Goal: Task Accomplishment & Management: Use online tool/utility

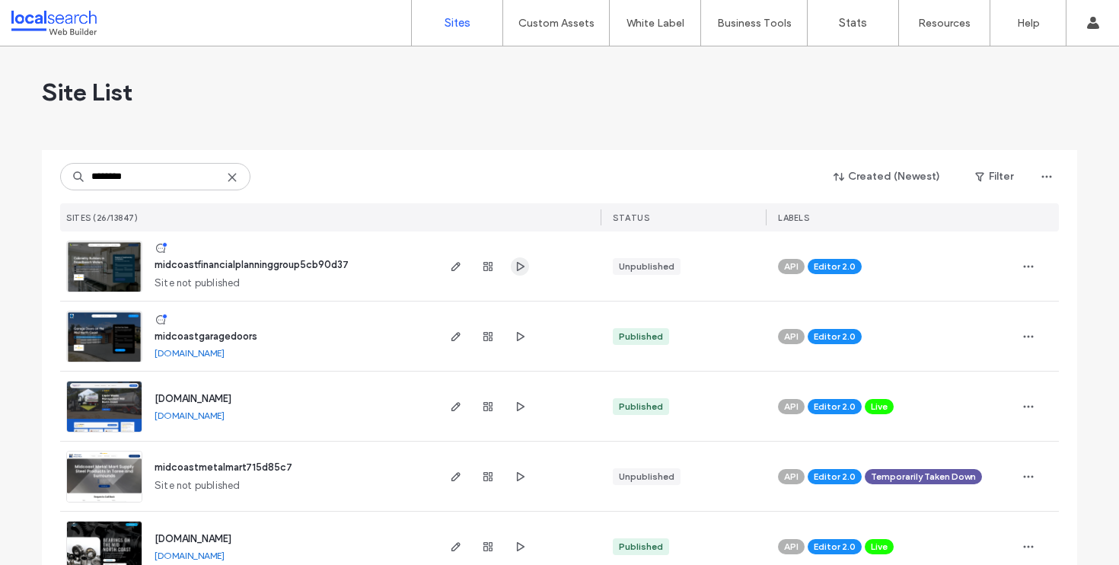
type input "********"
click at [518, 270] on icon "button" at bounding box center [520, 266] width 12 height 12
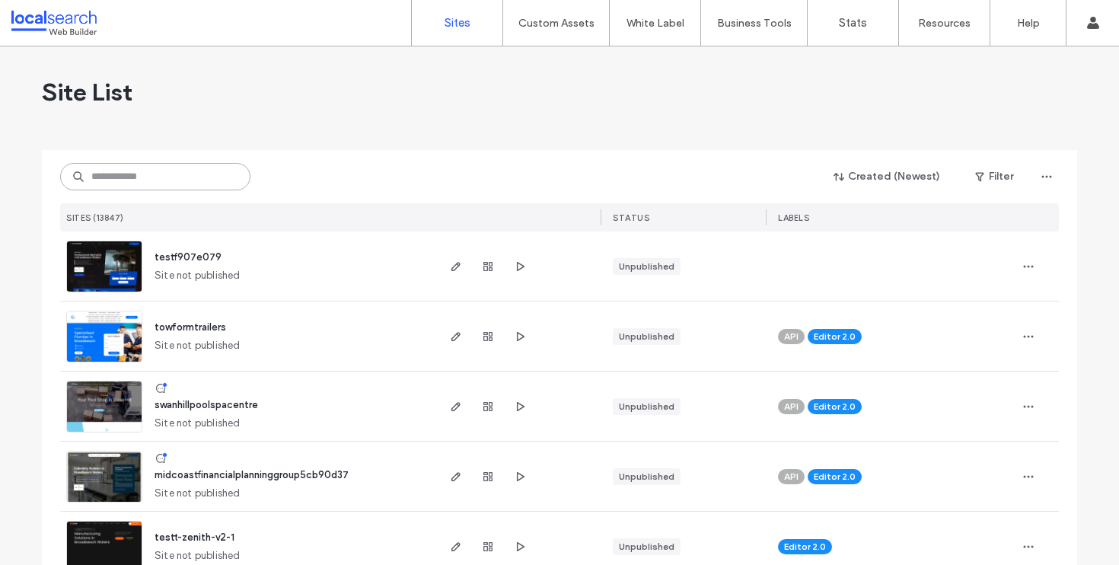
click at [147, 183] on input at bounding box center [155, 176] width 190 height 27
type input "*"
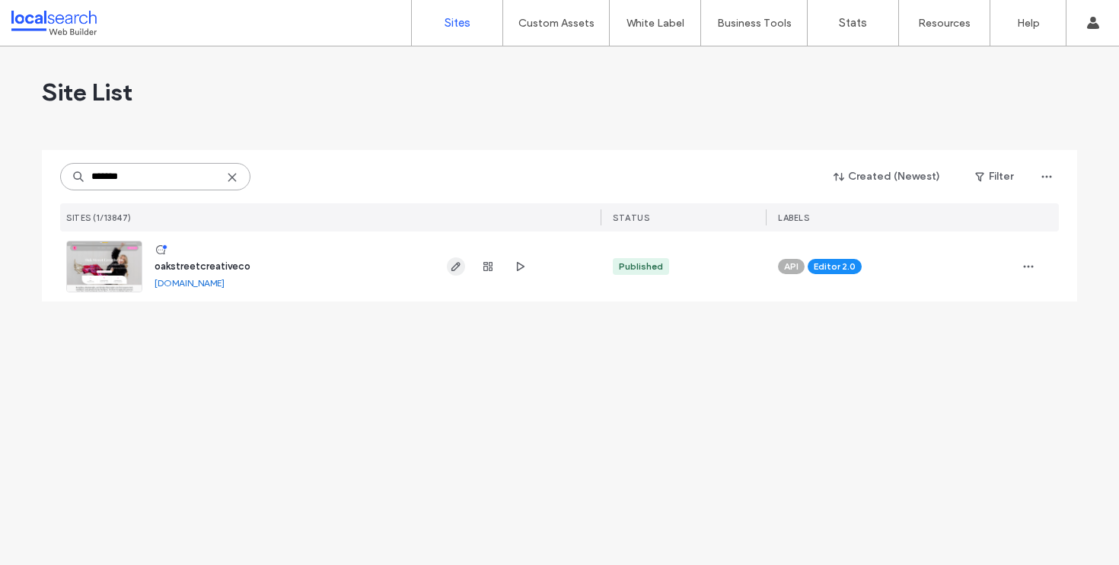
type input "*******"
click at [458, 268] on icon "button" at bounding box center [456, 266] width 12 height 12
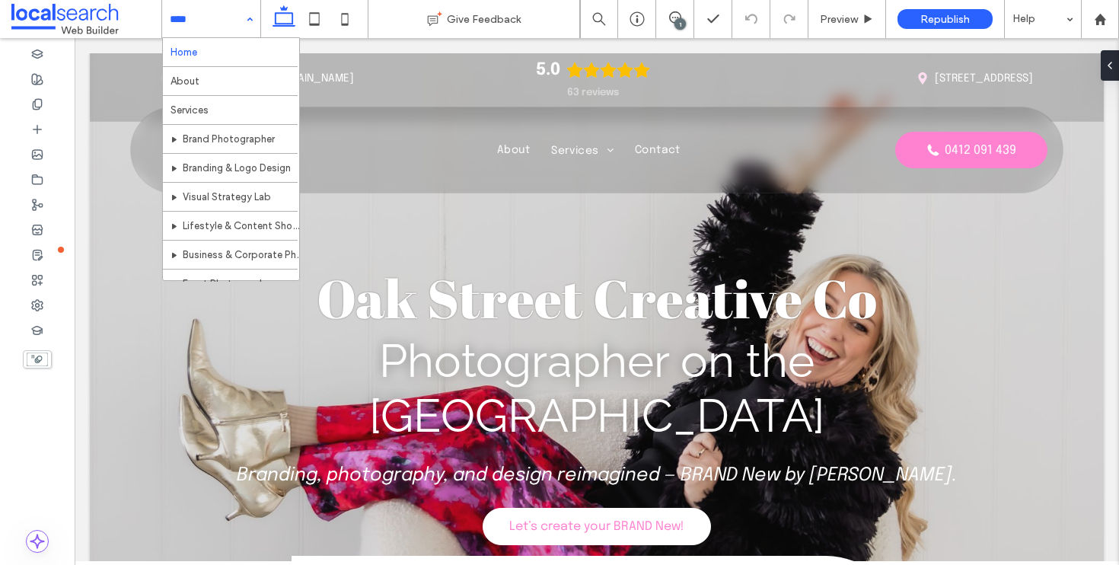
click at [246, 24] on div "Home About Services Brand Photographer Branding & Logo Design Visual Strategy L…" at bounding box center [211, 19] width 98 height 38
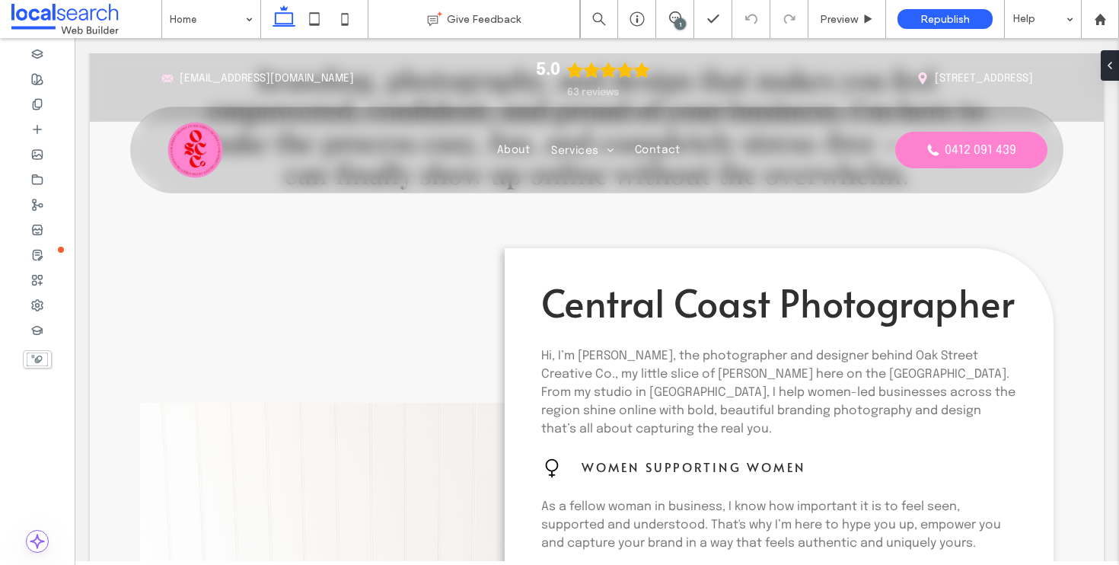
scroll to position [759, 0]
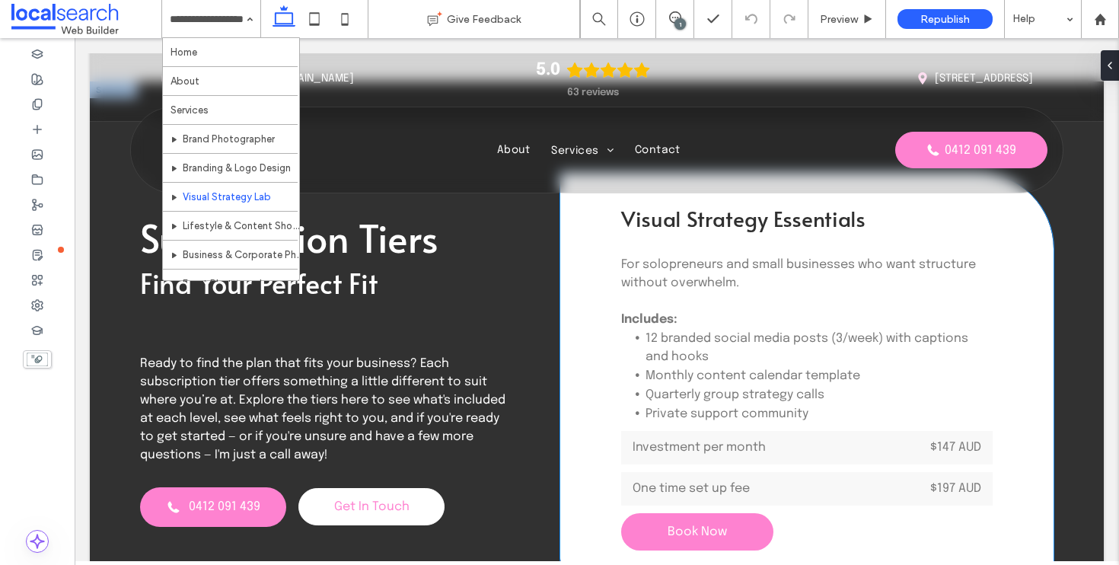
scroll to position [4547, 0]
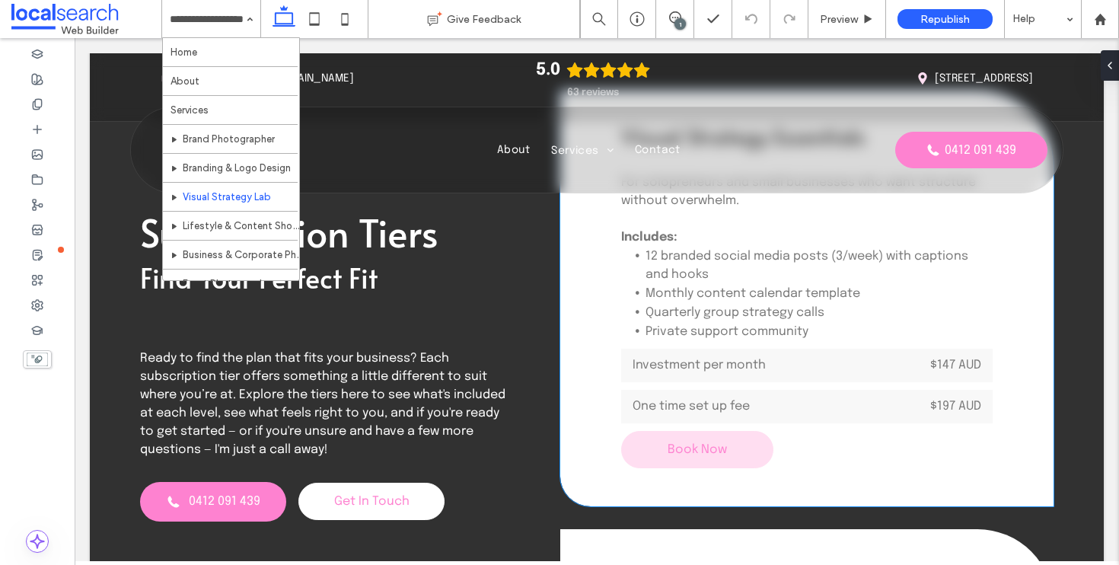
click at [734, 446] on link "Book Now" at bounding box center [697, 449] width 152 height 37
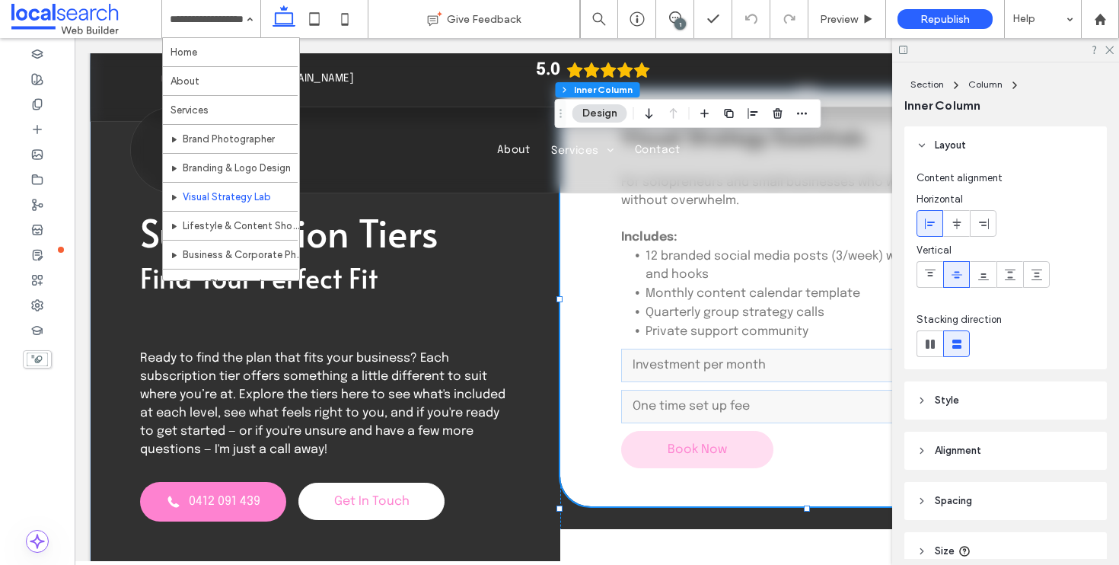
click at [731, 441] on link "Book Now" at bounding box center [697, 449] width 152 height 37
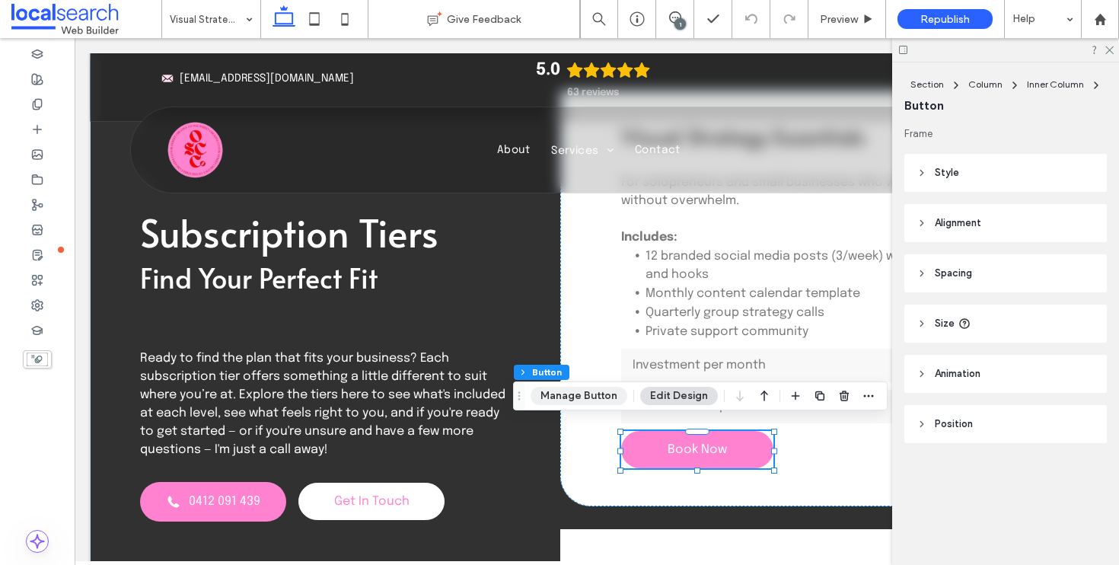
click at [581, 403] on button "Manage Button" at bounding box center [578, 396] width 97 height 18
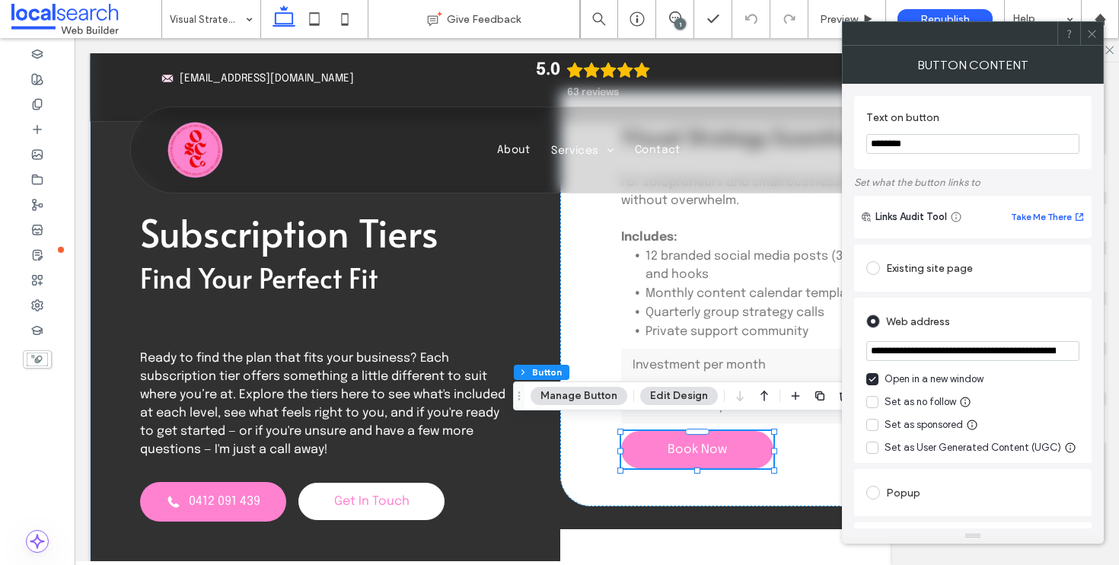
click at [1086, 37] on icon at bounding box center [1091, 33] width 11 height 11
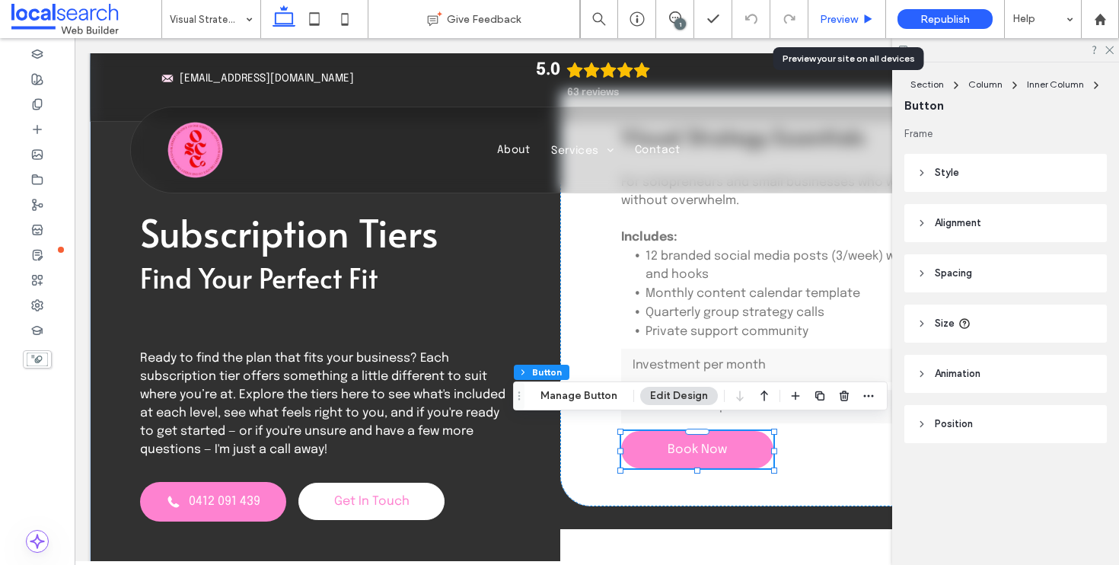
click at [855, 19] on span "Preview" at bounding box center [839, 19] width 38 height 13
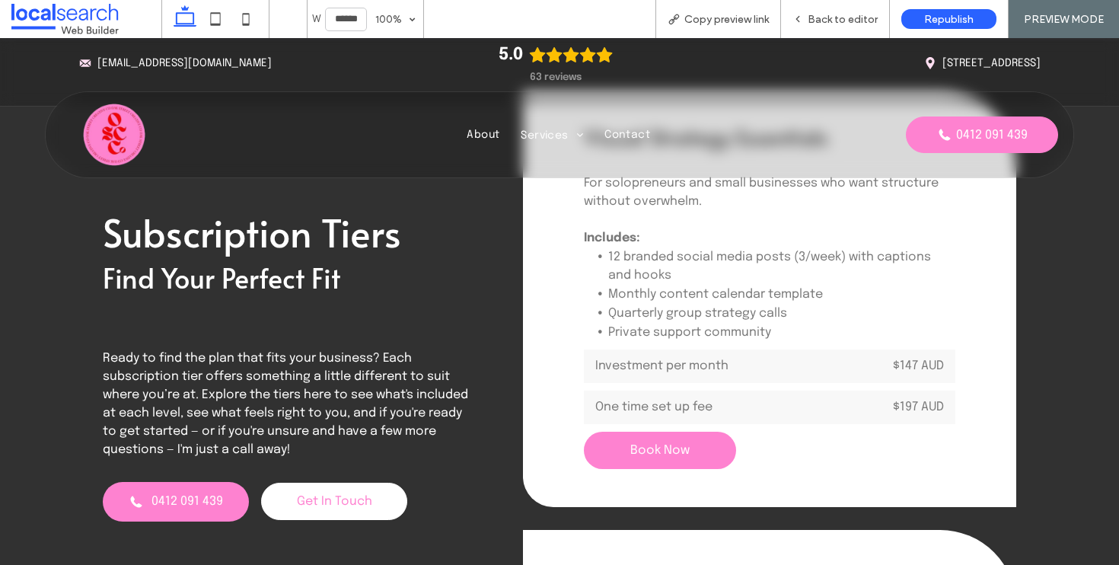
scroll to position [4540, 0]
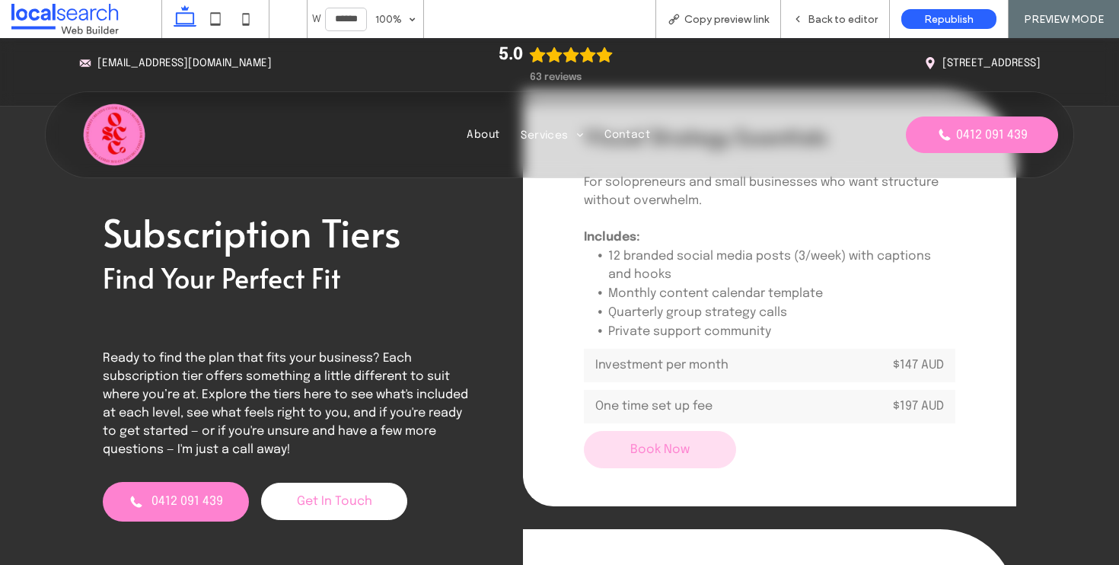
click at [664, 443] on span "Book Now" at bounding box center [659, 449] width 59 height 13
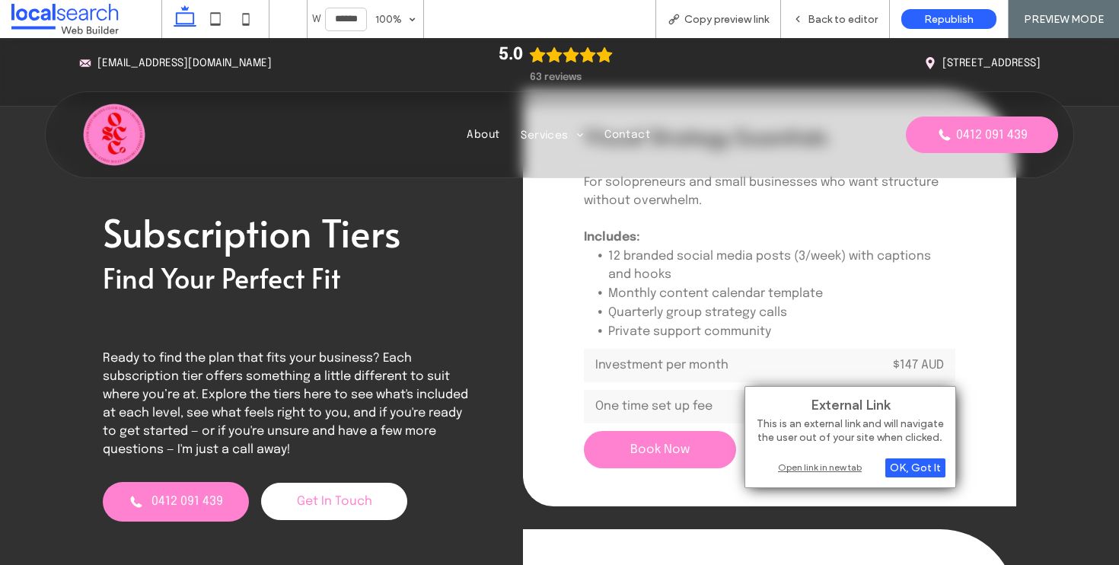
click at [799, 454] on div "External Link This is an external link and will navigate the user out of your s…" at bounding box center [850, 437] width 212 height 102
click at [808, 465] on div "Open link in new tab" at bounding box center [850, 467] width 190 height 16
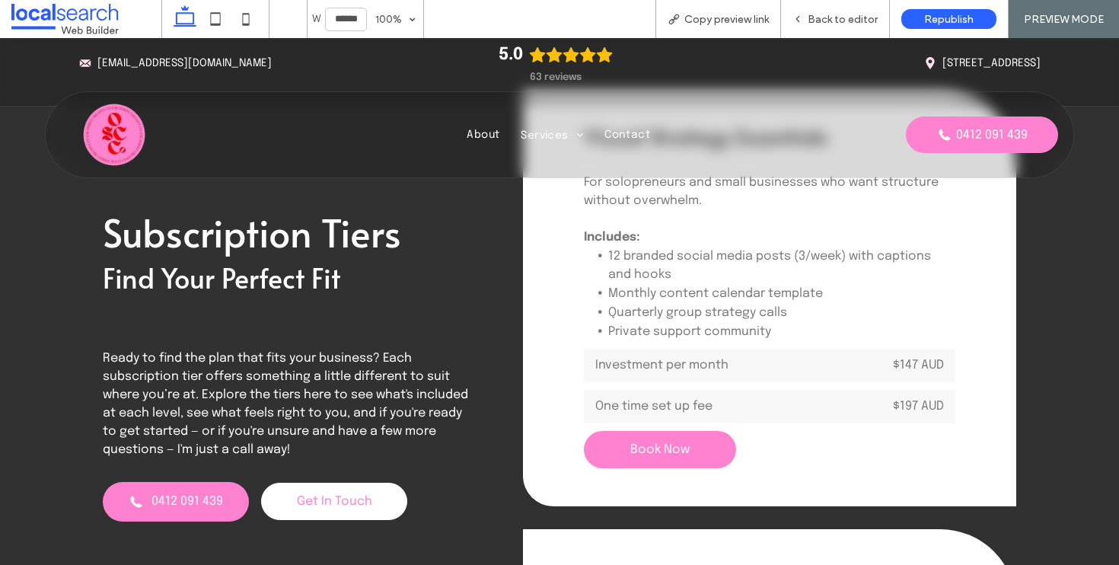
scroll to position [4576, 0]
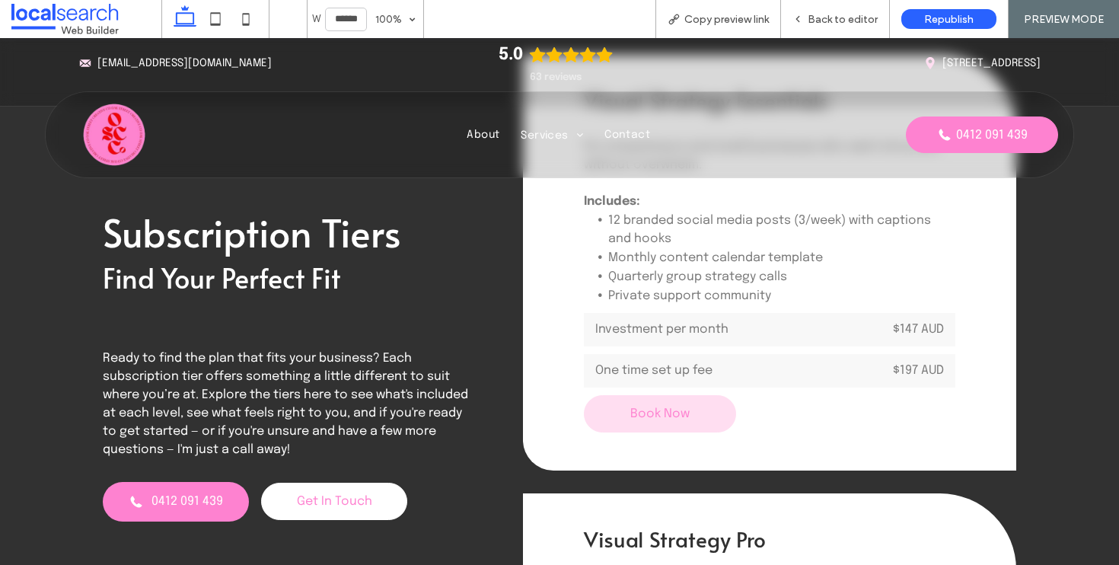
click at [661, 416] on link "Book Now" at bounding box center [660, 413] width 152 height 37
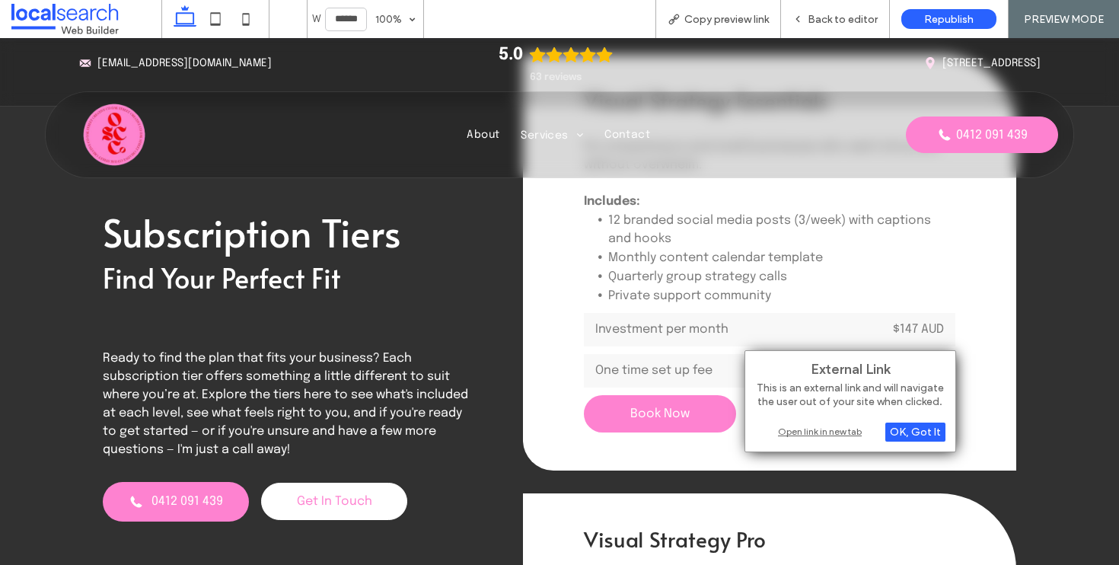
click at [813, 432] on div "Open link in new tab" at bounding box center [850, 431] width 190 height 16
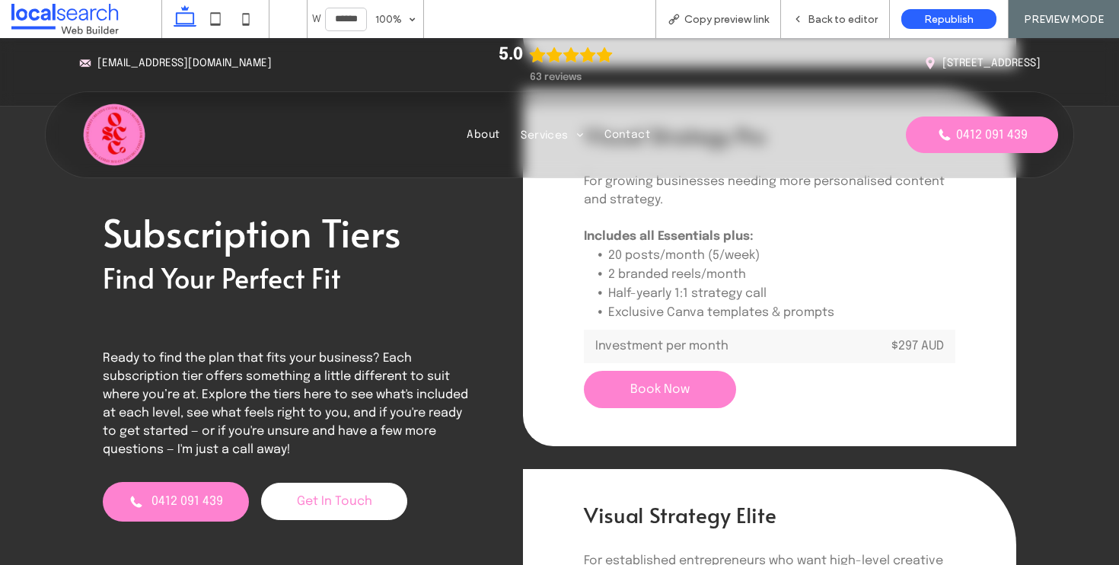
scroll to position [4990, 0]
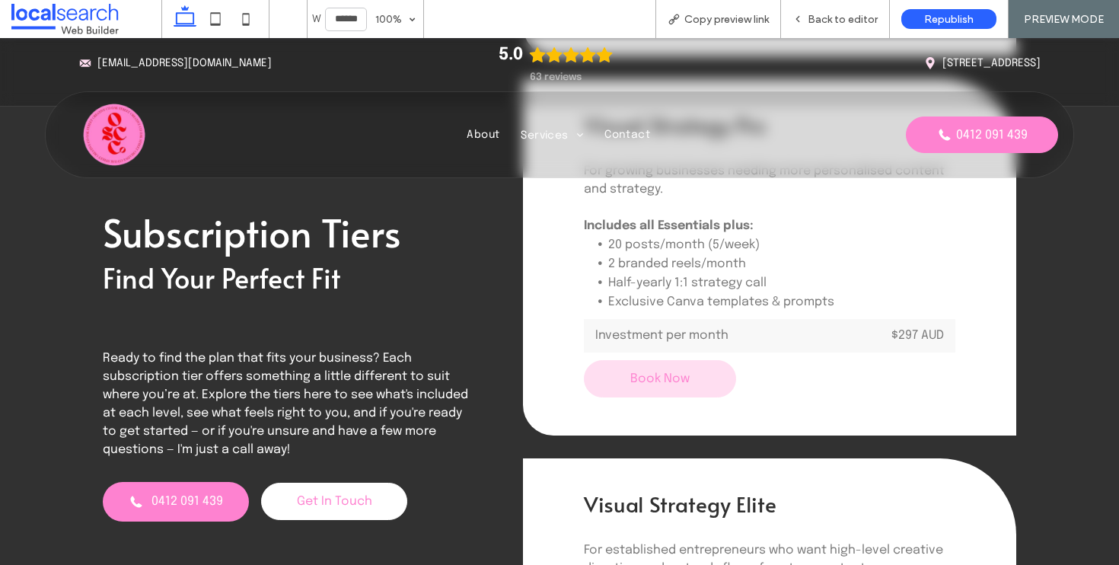
click at [664, 360] on link "Book Now" at bounding box center [660, 378] width 152 height 37
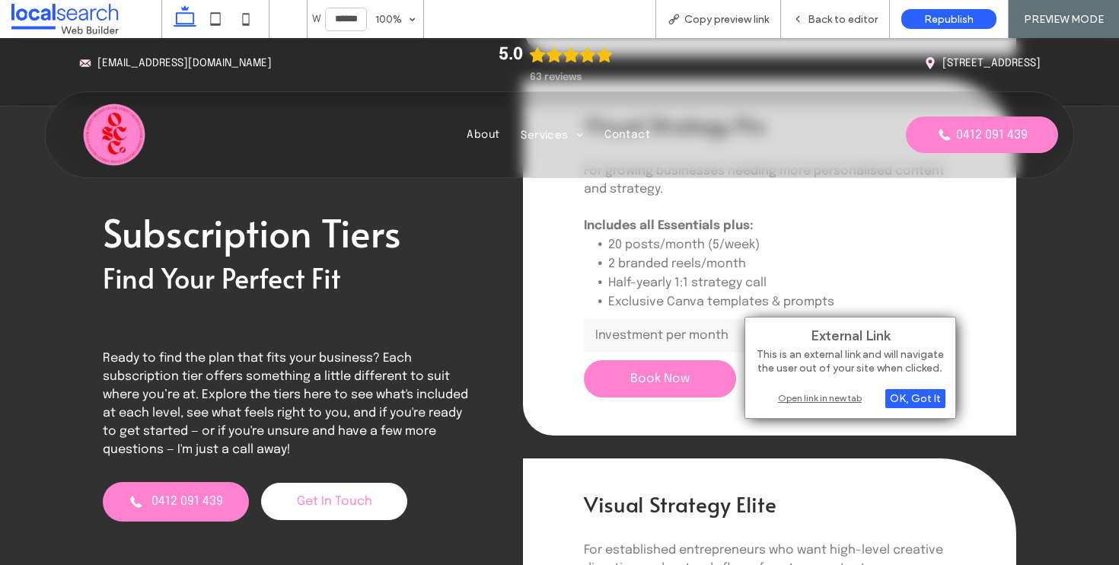
click at [824, 400] on div "Open link in new tab" at bounding box center [850, 398] width 190 height 16
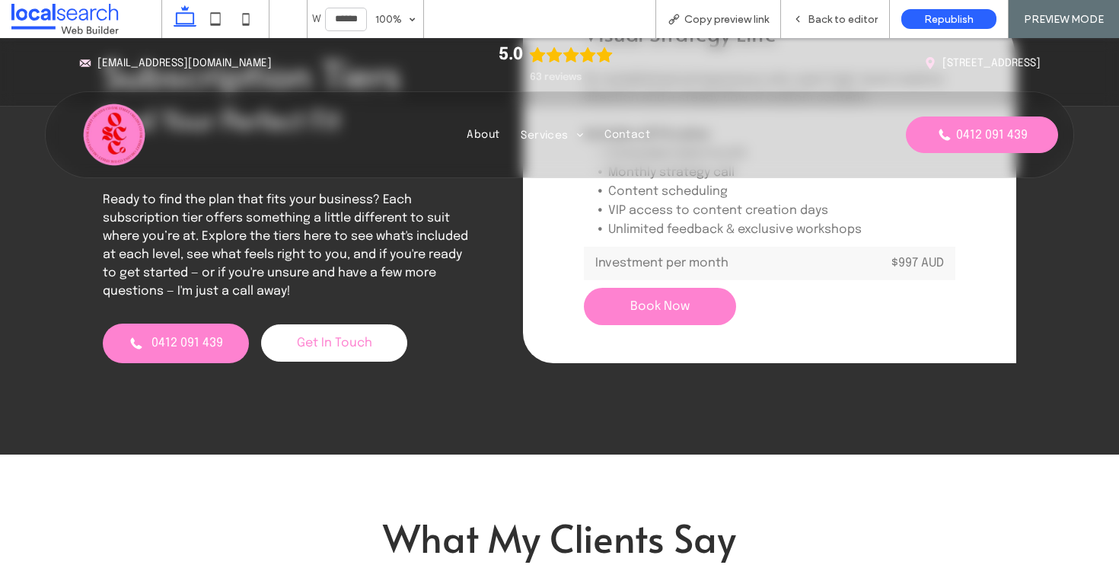
scroll to position [5498, 0]
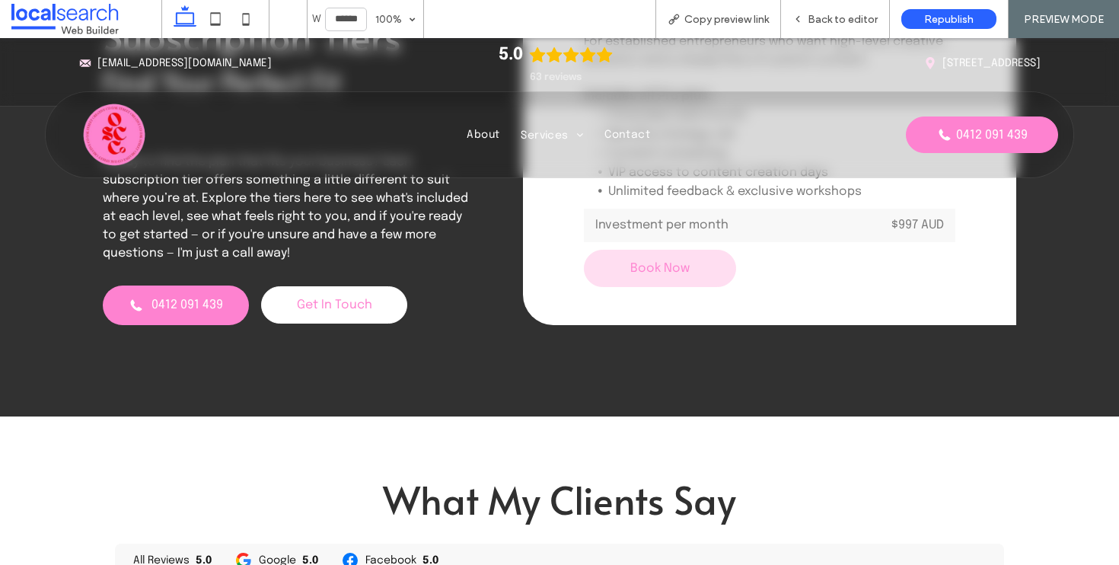
click at [654, 250] on link "Book Now" at bounding box center [660, 268] width 152 height 37
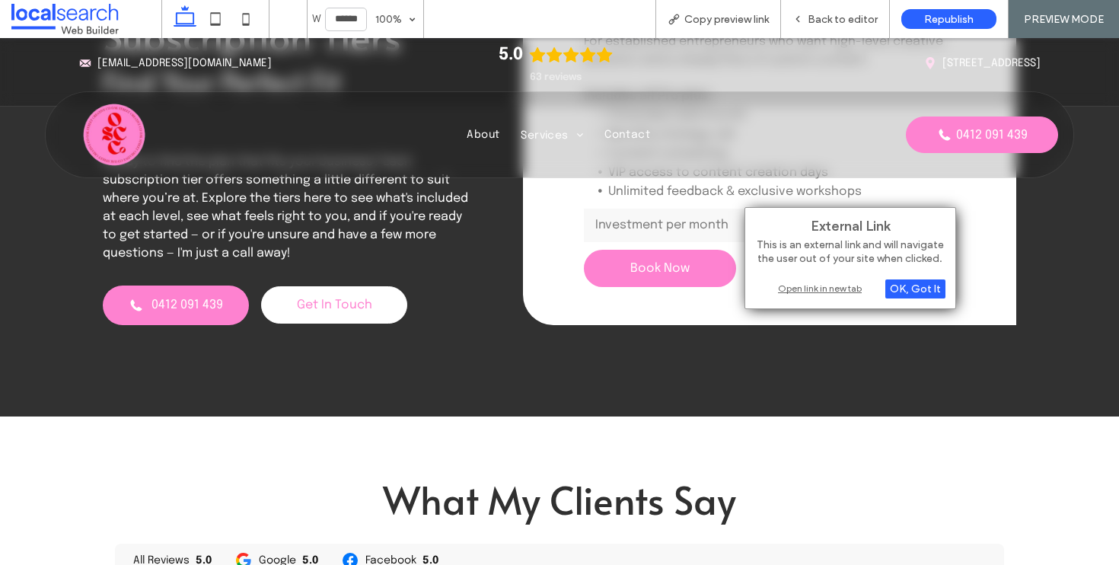
click at [818, 285] on div "Open link in new tab" at bounding box center [850, 288] width 190 height 16
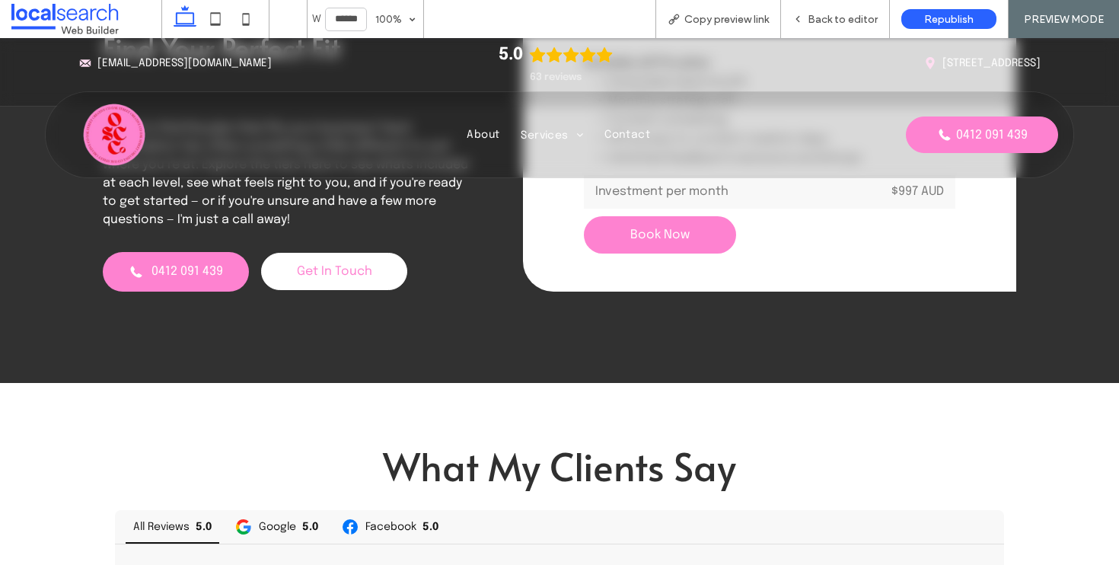
scroll to position [5427, 0]
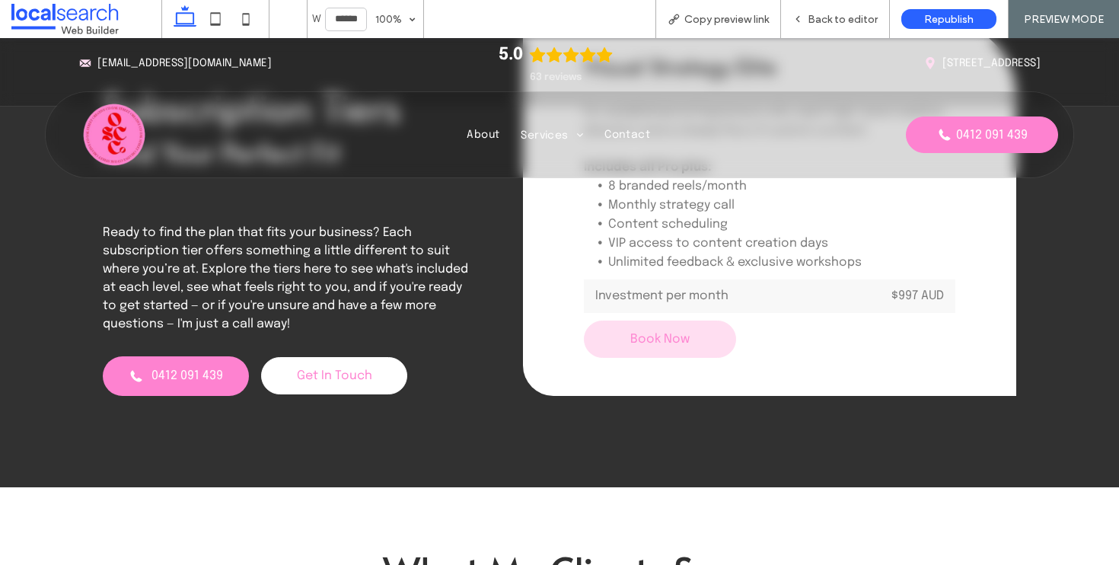
click at [610, 320] on link "Book Now" at bounding box center [660, 338] width 152 height 37
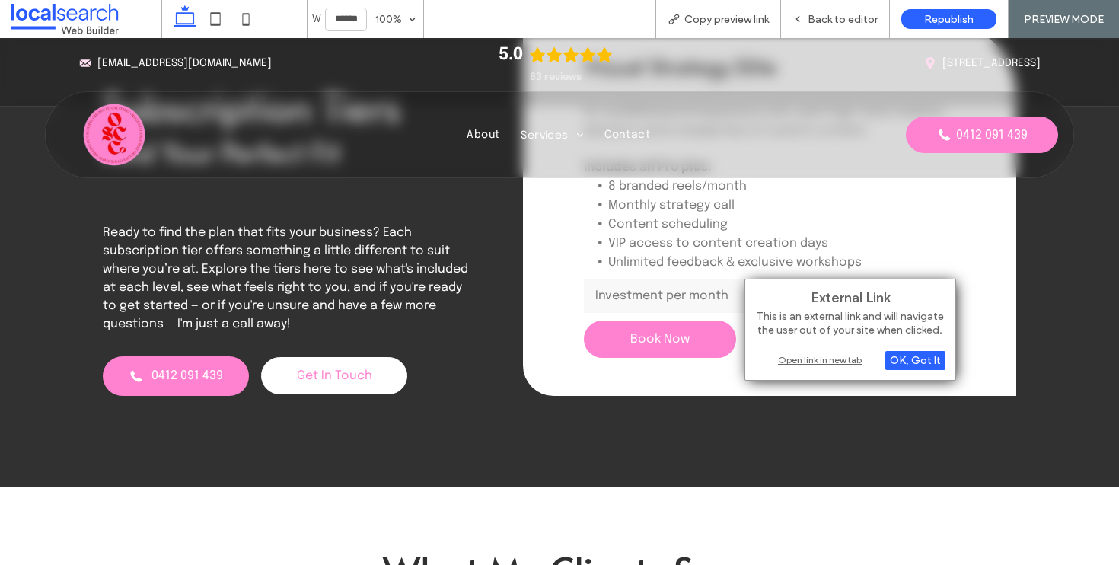
click at [827, 358] on div "Open link in new tab" at bounding box center [850, 360] width 190 height 16
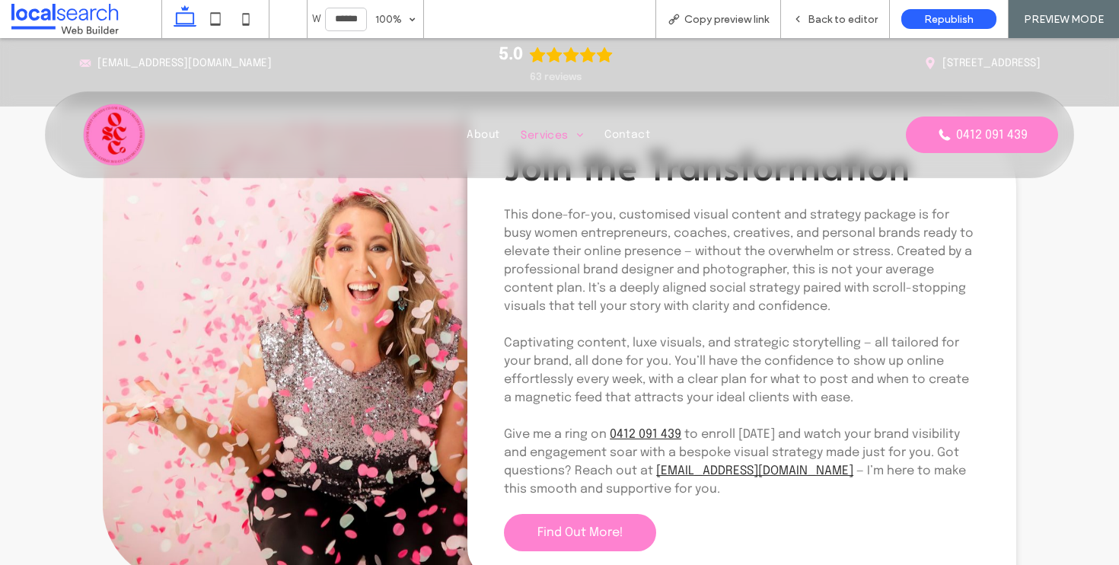
scroll to position [6608, 0]
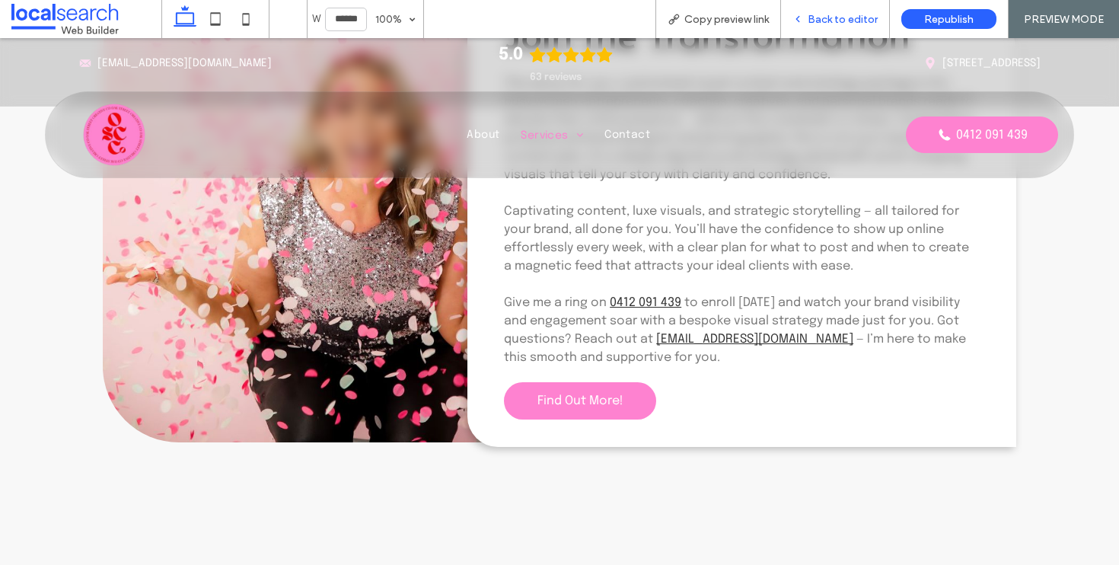
click at [833, 16] on span "Back to editor" at bounding box center [843, 19] width 70 height 13
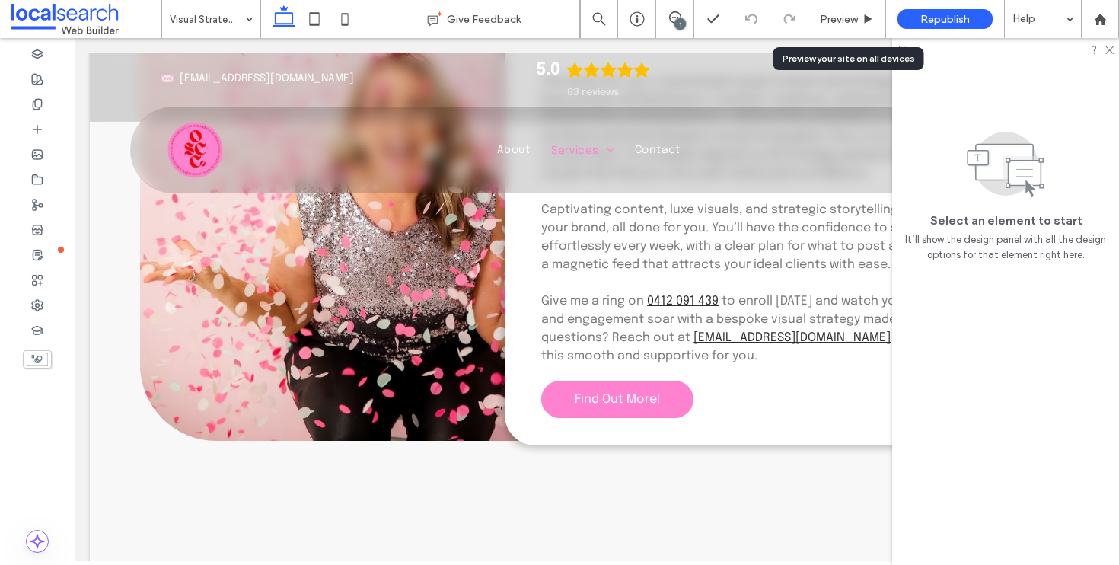
scroll to position [6606, 0]
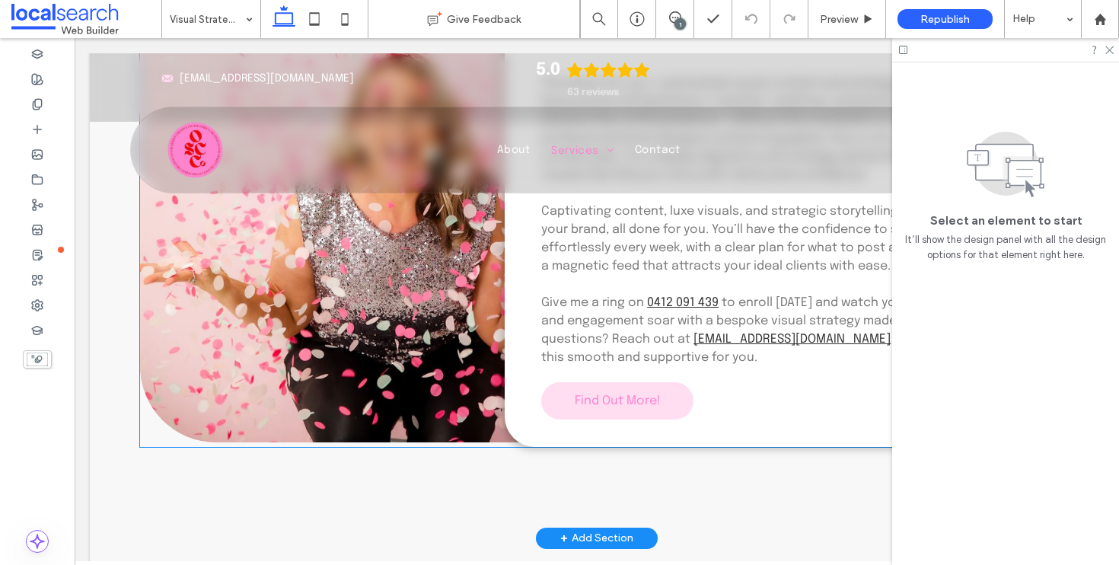
click at [644, 399] on link "Find Out More!" at bounding box center [617, 400] width 152 height 37
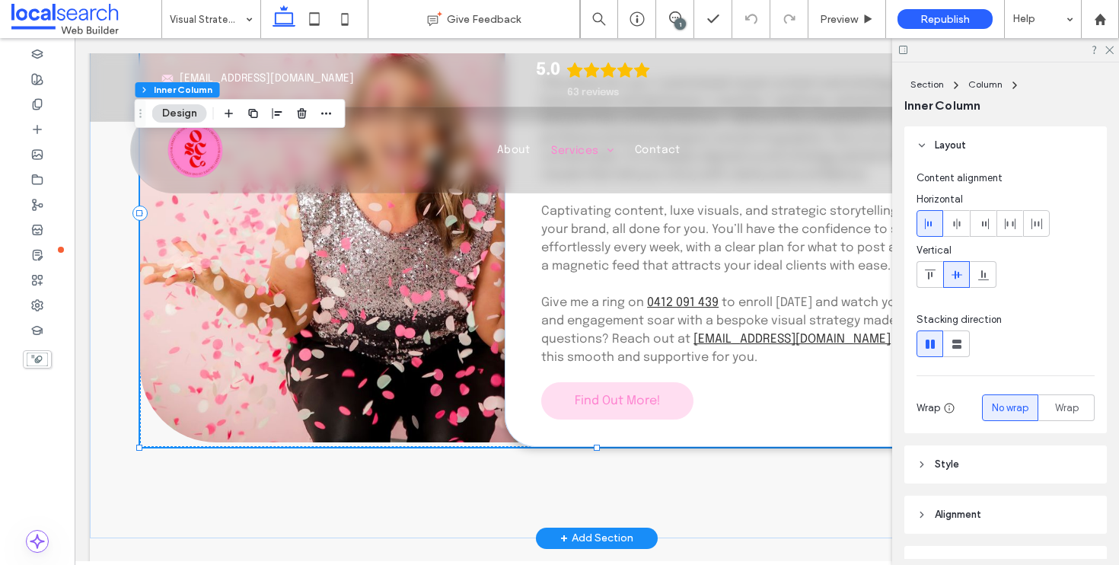
click at [644, 399] on link "Find Out More!" at bounding box center [617, 400] width 152 height 37
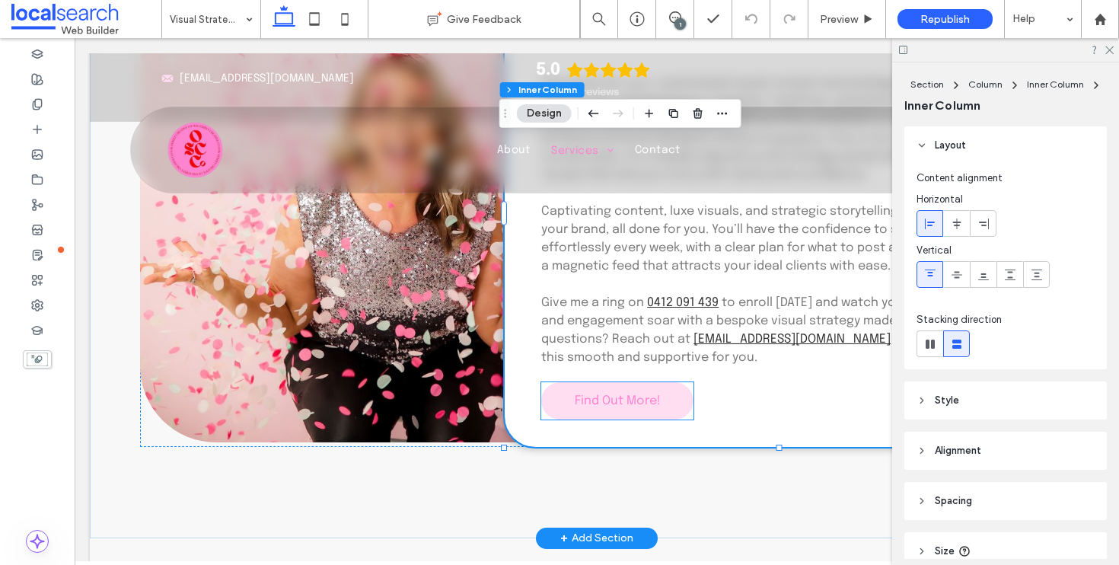
click at [652, 394] on span "Find Out More!" at bounding box center [618, 400] width 86 height 13
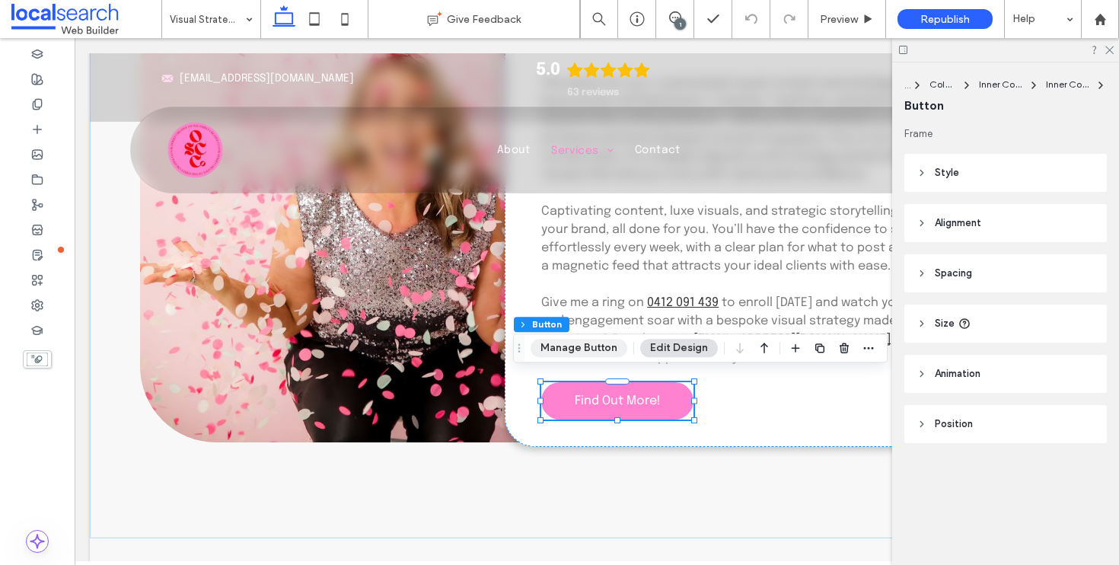
click at [585, 349] on button "Manage Button" at bounding box center [578, 348] width 97 height 18
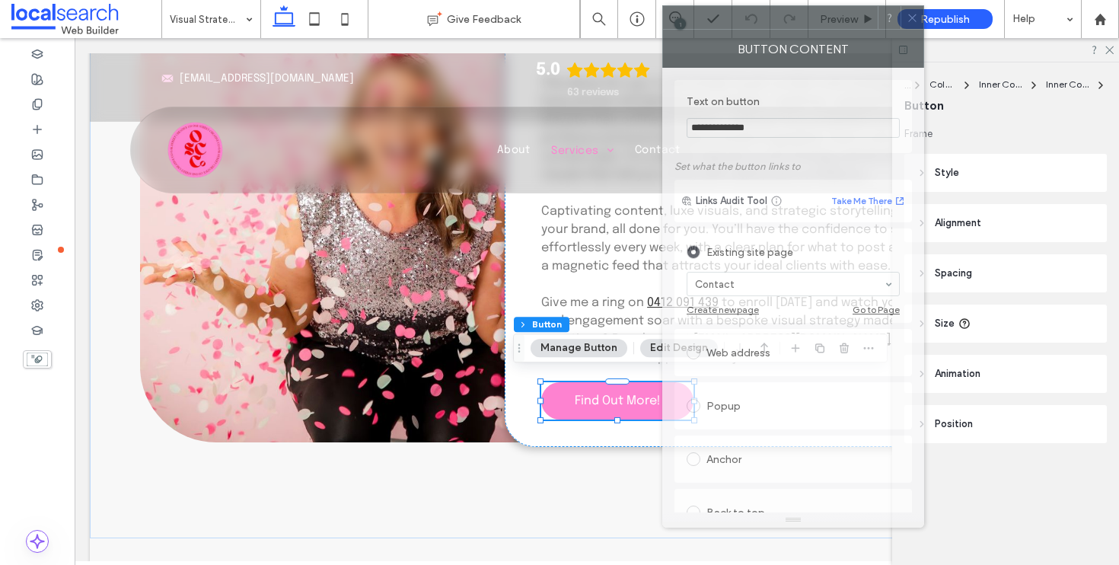
drag, startPoint x: 900, startPoint y: 33, endPoint x: 779, endPoint y: 17, distance: 121.4
click at [780, 17] on div at bounding box center [770, 17] width 215 height 23
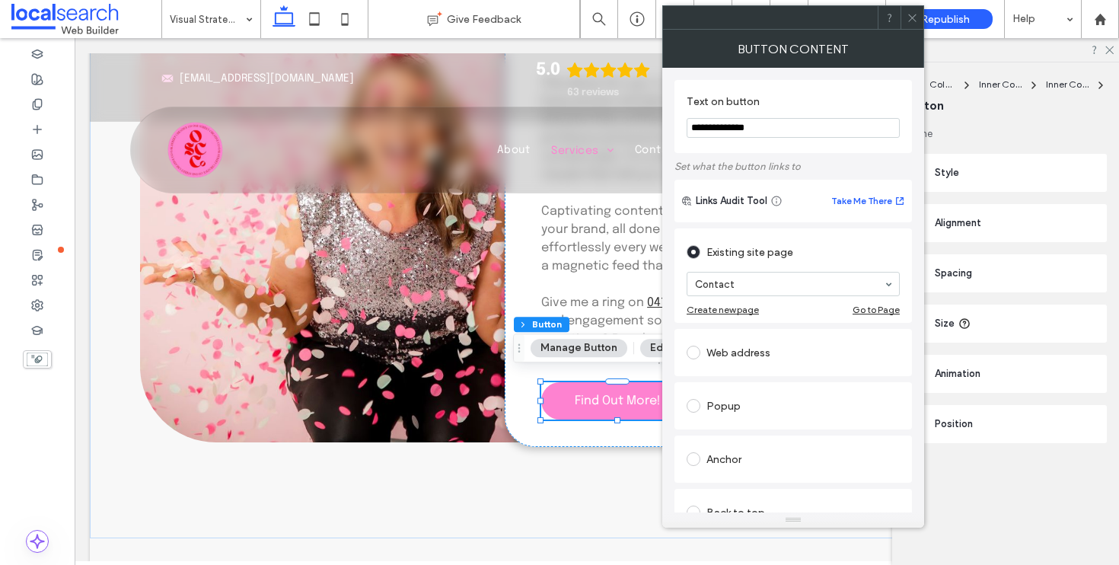
click at [906, 11] on span at bounding box center [911, 17] width 11 height 23
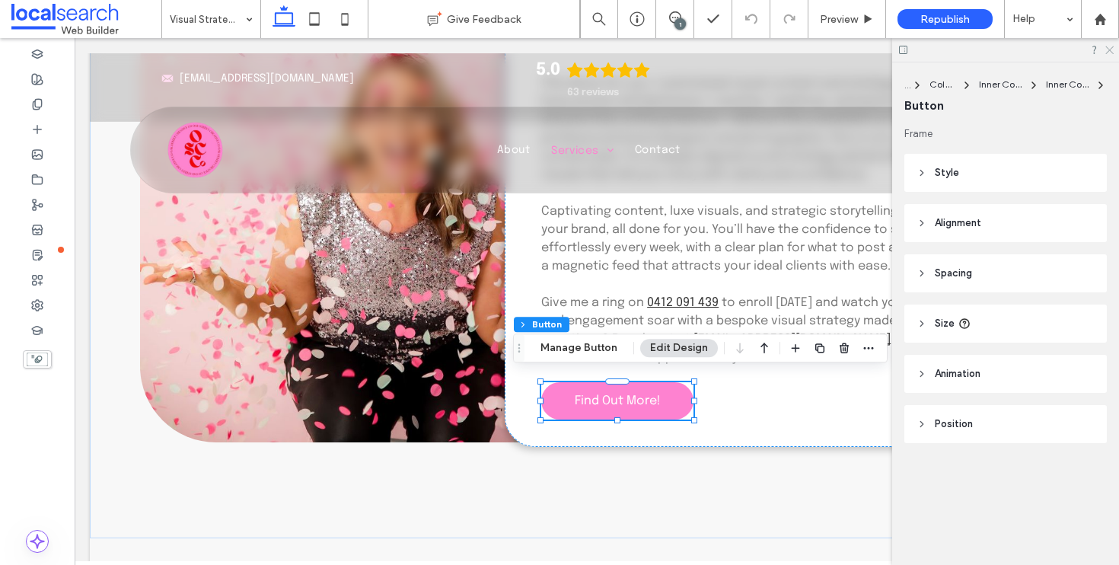
click at [1107, 51] on icon at bounding box center [1109, 49] width 10 height 10
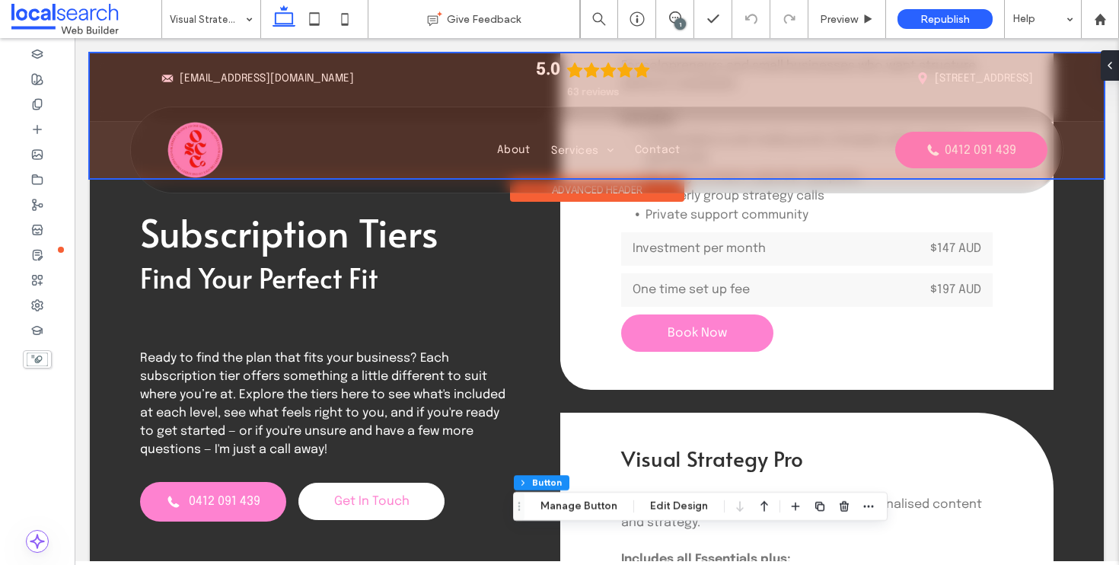
scroll to position [4723, 0]
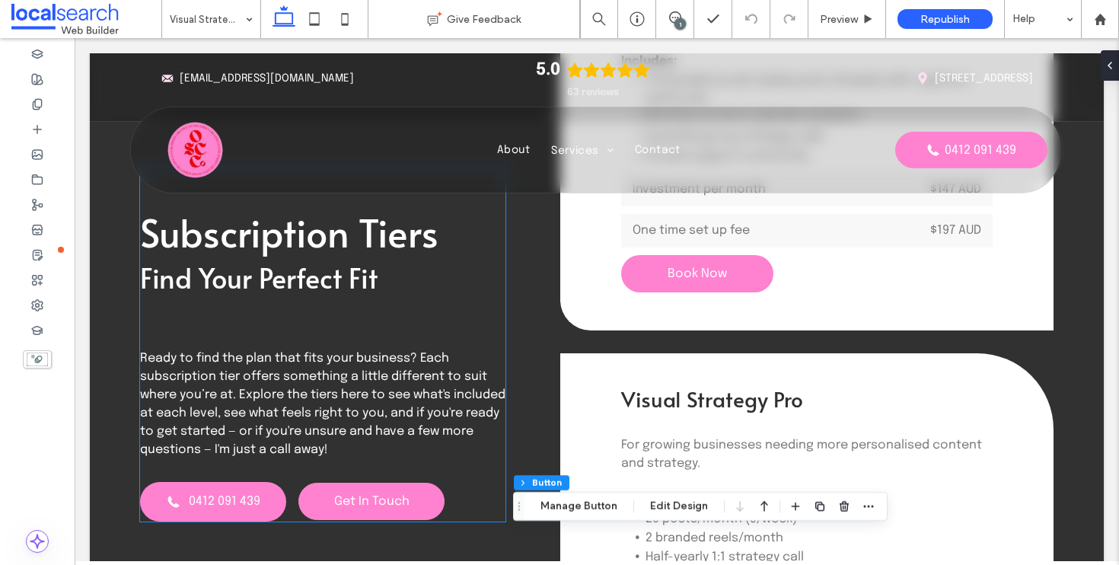
click at [358, 495] on span "Get In Touch" at bounding box center [371, 501] width 75 height 13
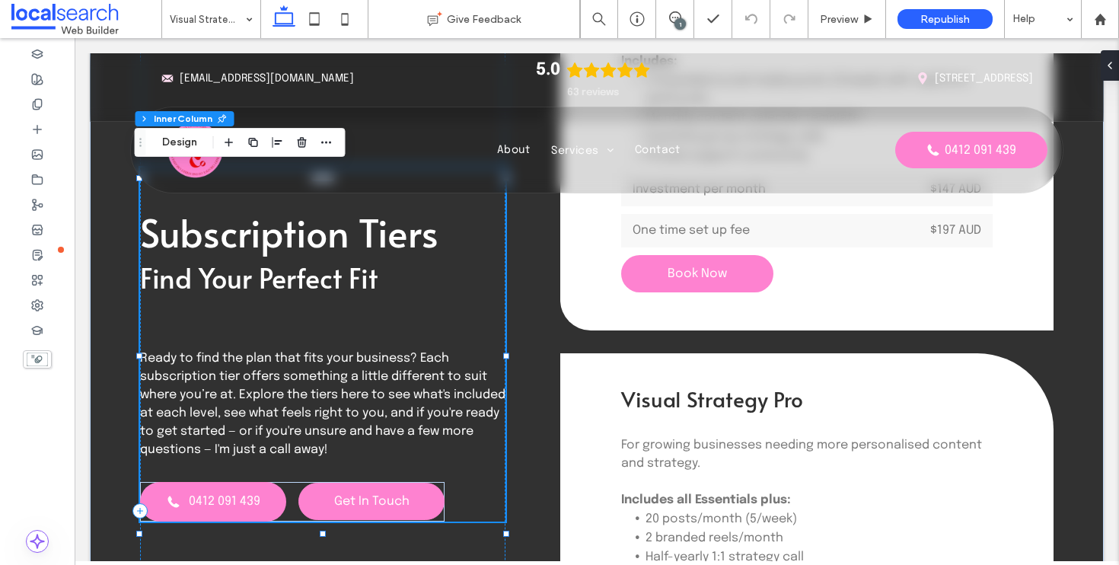
click at [358, 495] on span "Get In Touch" at bounding box center [371, 501] width 75 height 13
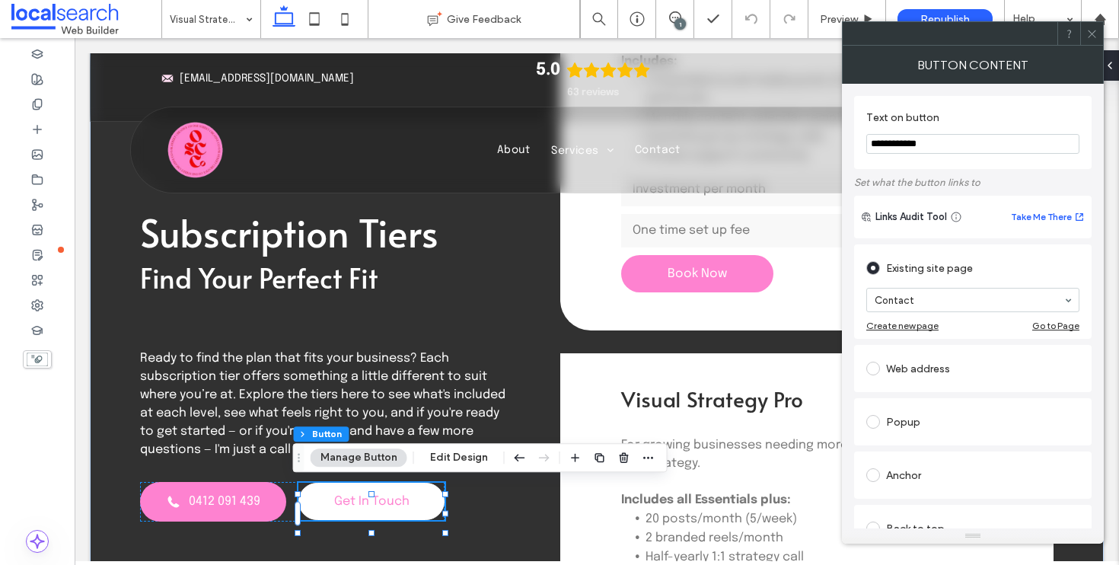
drag, startPoint x: 973, startPoint y: 149, endPoint x: 844, endPoint y: 143, distance: 128.8
click at [844, 143] on div "**********" at bounding box center [973, 306] width 262 height 444
click at [937, 153] on input "**********" at bounding box center [972, 144] width 213 height 20
drag, startPoint x: 941, startPoint y: 145, endPoint x: 865, endPoint y: 141, distance: 76.2
click at [865, 141] on div "**********" at bounding box center [972, 132] width 237 height 73
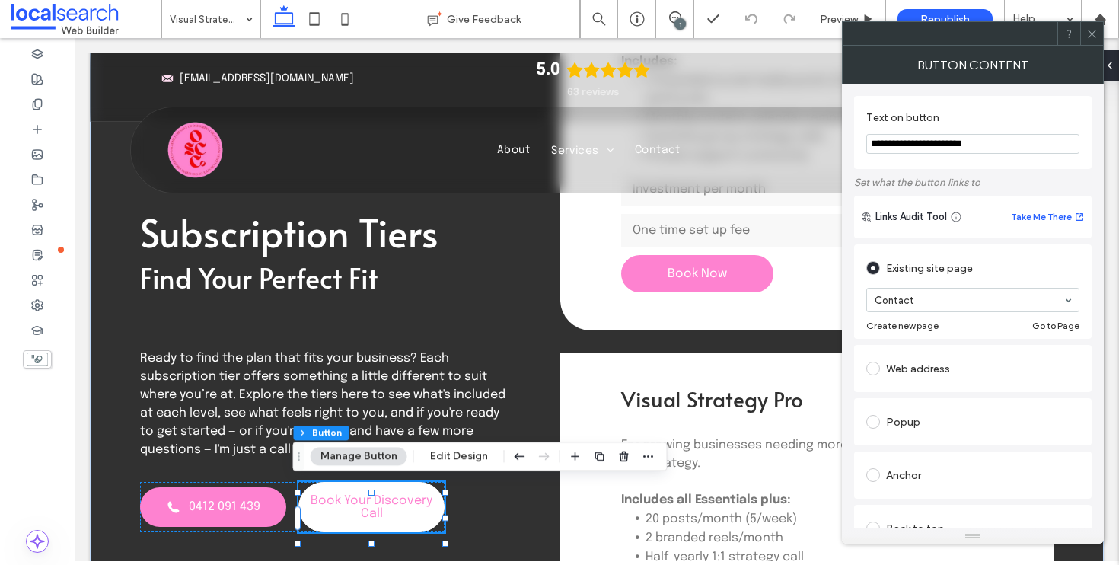
type input "**********"
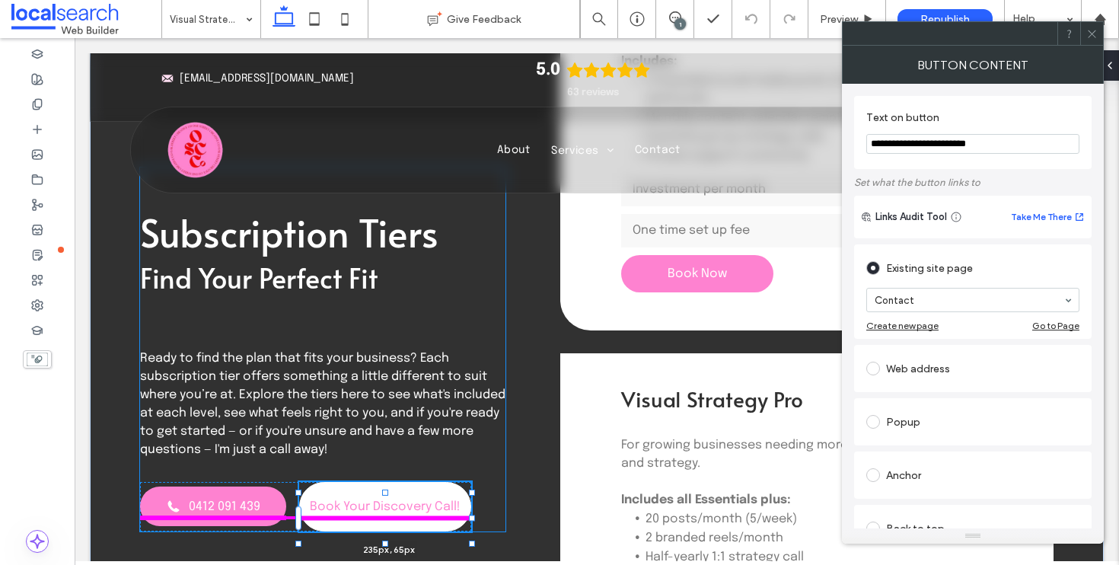
drag, startPoint x: 443, startPoint y: 506, endPoint x: 473, endPoint y: 507, distance: 29.7
click at [473, 507] on div "Subscription Tiers Find Your Perfect Fit Ready to find the plan that fits your …" at bounding box center [596, 510] width 913 height 1375
type input "***"
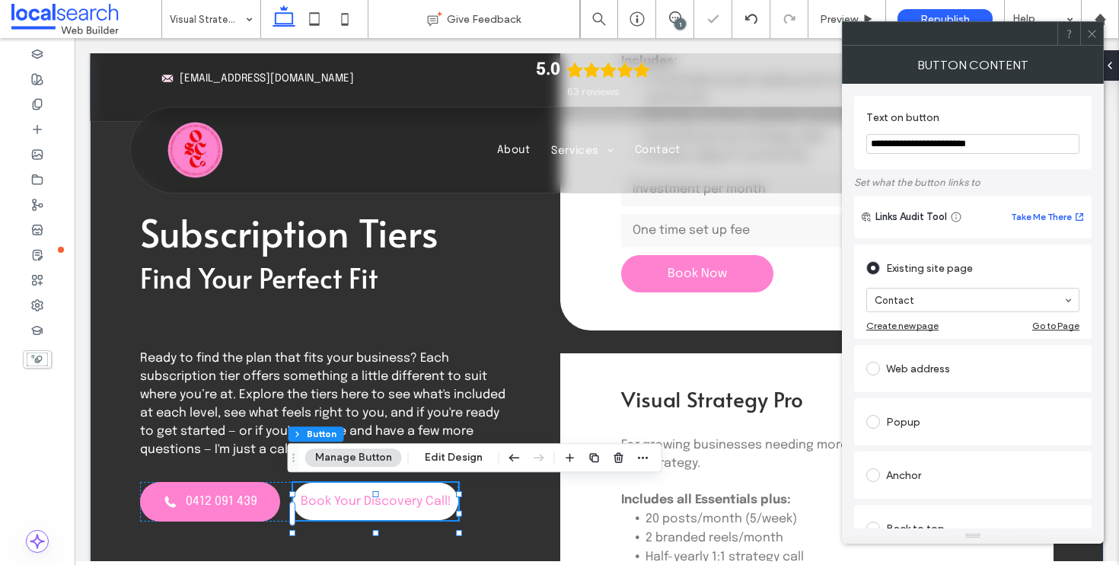
type input "**********"
click at [880, 364] on label at bounding box center [876, 369] width 20 height 14
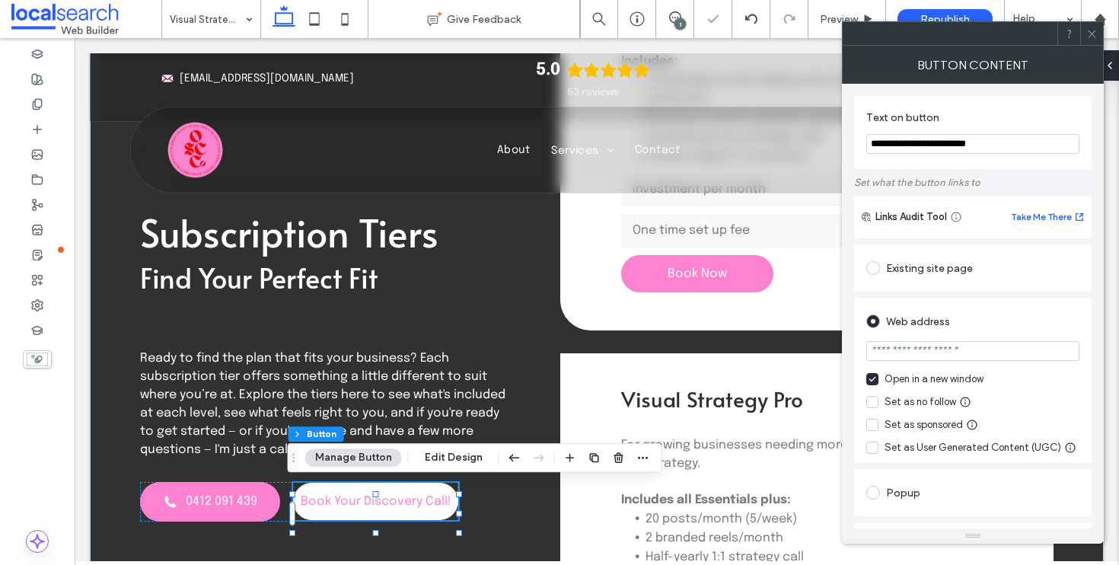
click at [985, 345] on input "url" at bounding box center [972, 351] width 213 height 20
paste input "**********"
type input "**********"
click at [872, 400] on icon at bounding box center [872, 402] width 8 height 6
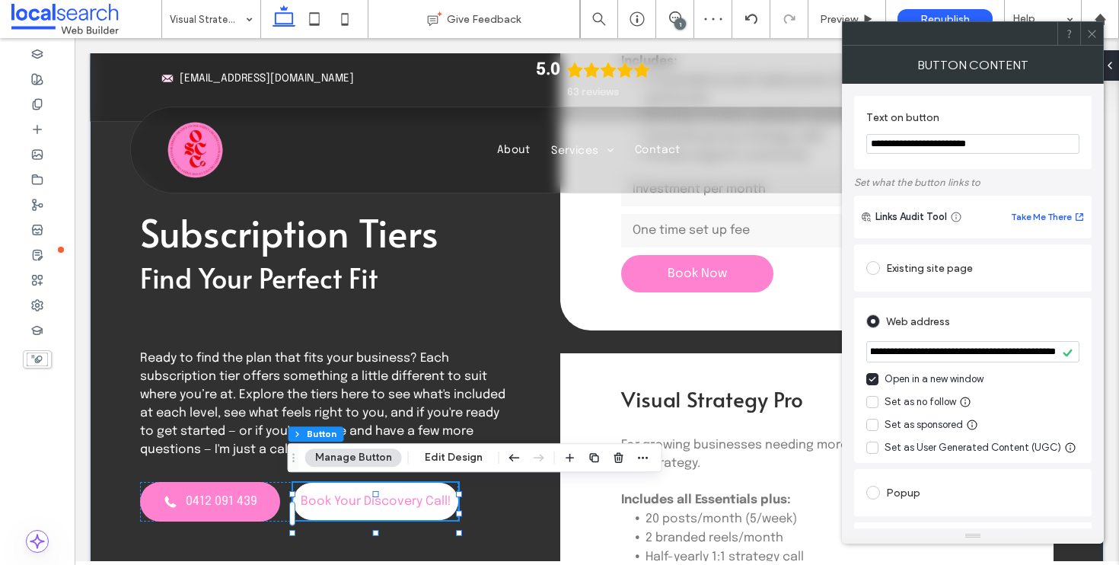
scroll to position [0, 0]
click at [855, 391] on div "**********" at bounding box center [972, 380] width 237 height 165
click at [1093, 33] on icon at bounding box center [1091, 33] width 11 height 11
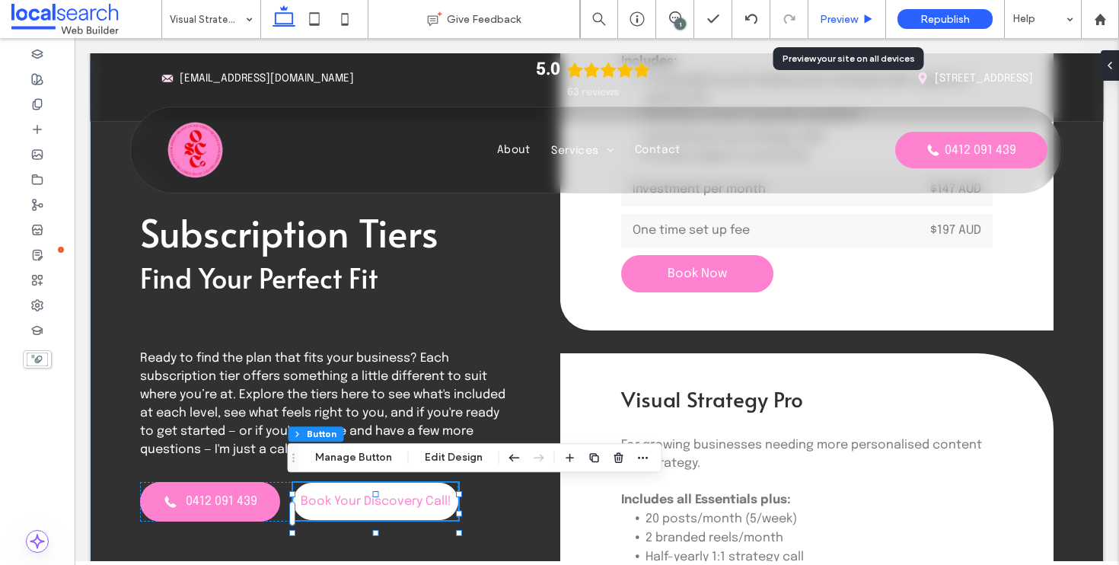
click at [855, 13] on span "Preview" at bounding box center [839, 19] width 38 height 13
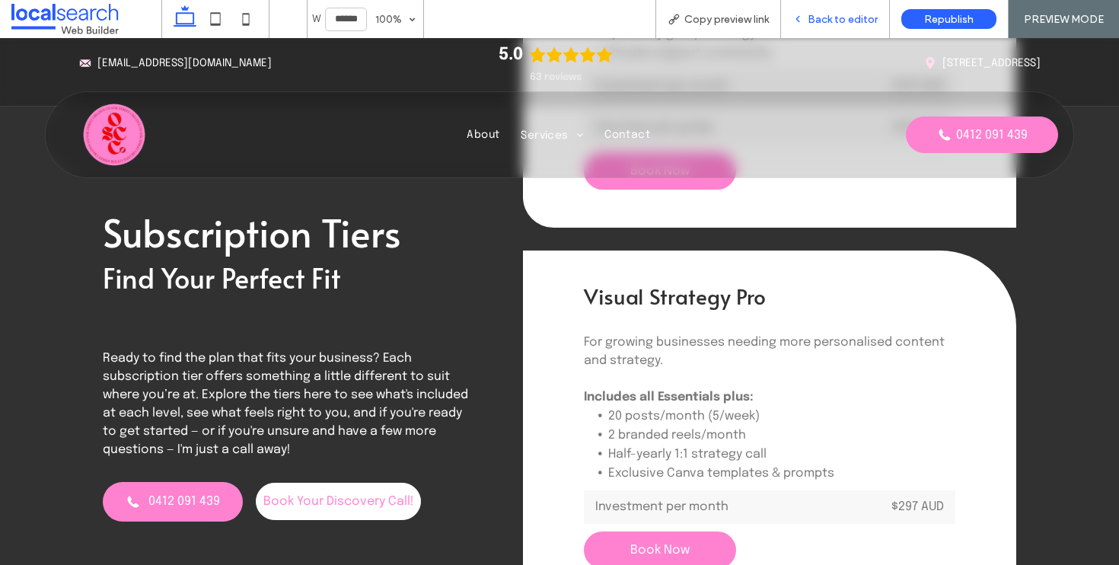
click at [833, 24] on span "Back to editor" at bounding box center [843, 19] width 70 height 13
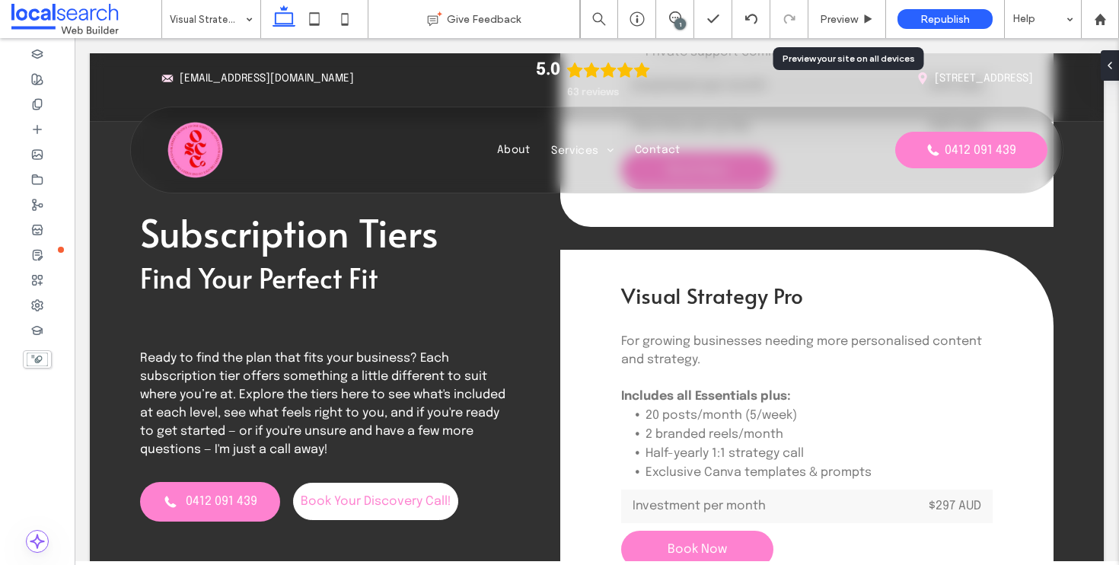
scroll to position [4825, 0]
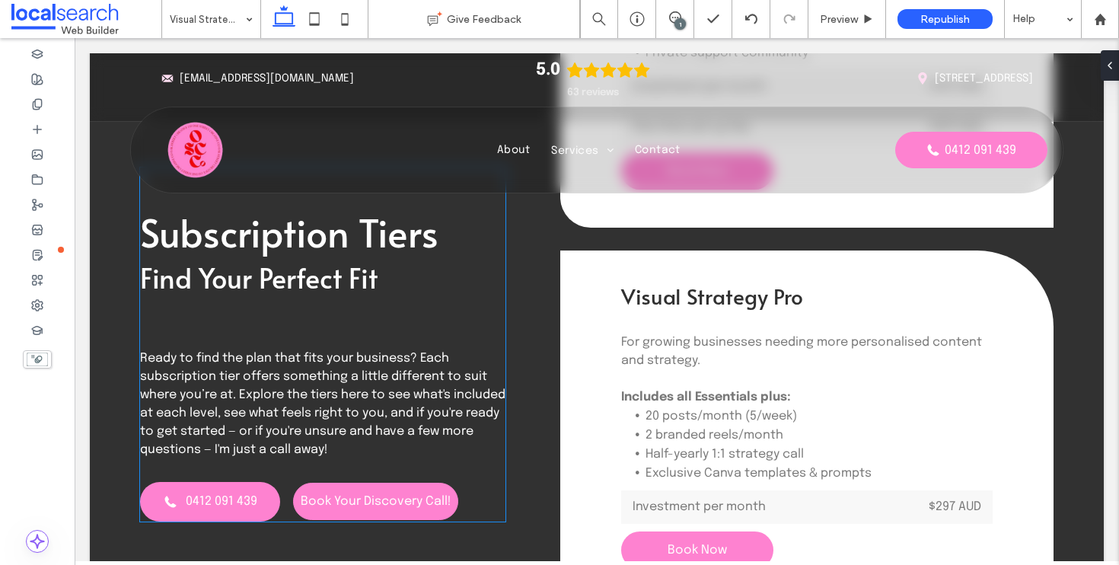
click at [371, 503] on span "Book Your Discovery Call!" at bounding box center [376, 501] width 151 height 13
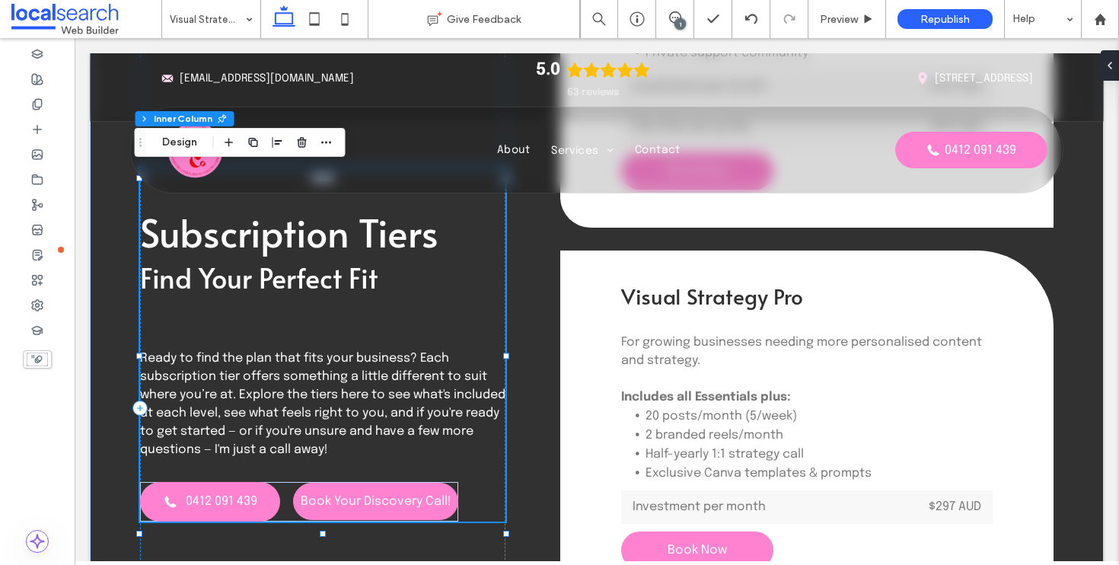
click at [406, 500] on span "Book Your Discovery Call!" at bounding box center [376, 501] width 151 height 13
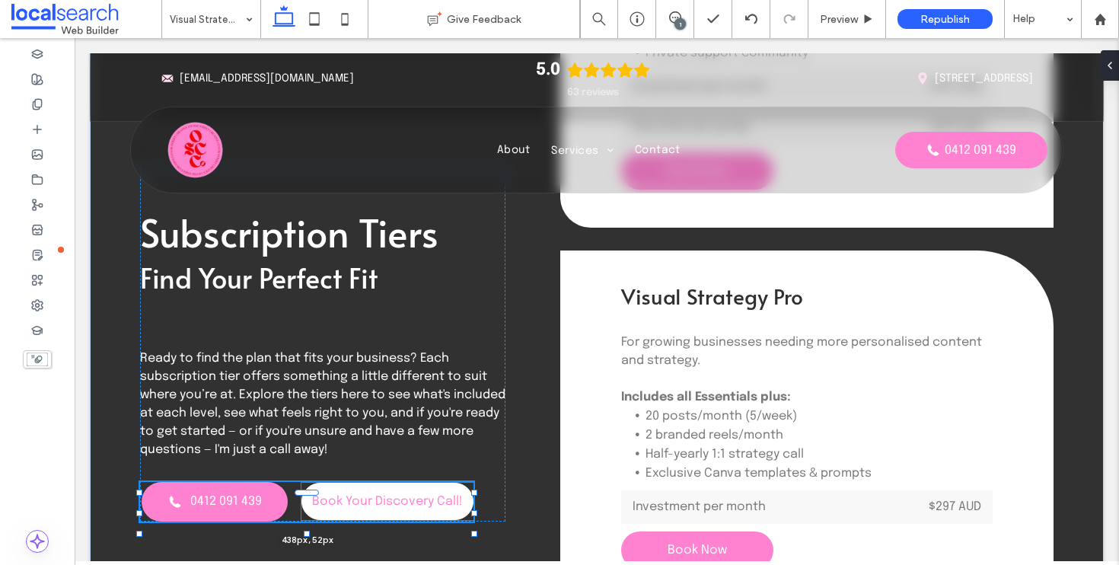
scroll to position [237, 0]
drag, startPoint x: 453, startPoint y: 502, endPoint x: 480, endPoint y: 502, distance: 27.4
click at [483, 510] on div at bounding box center [486, 513] width 6 height 6
type input "***"
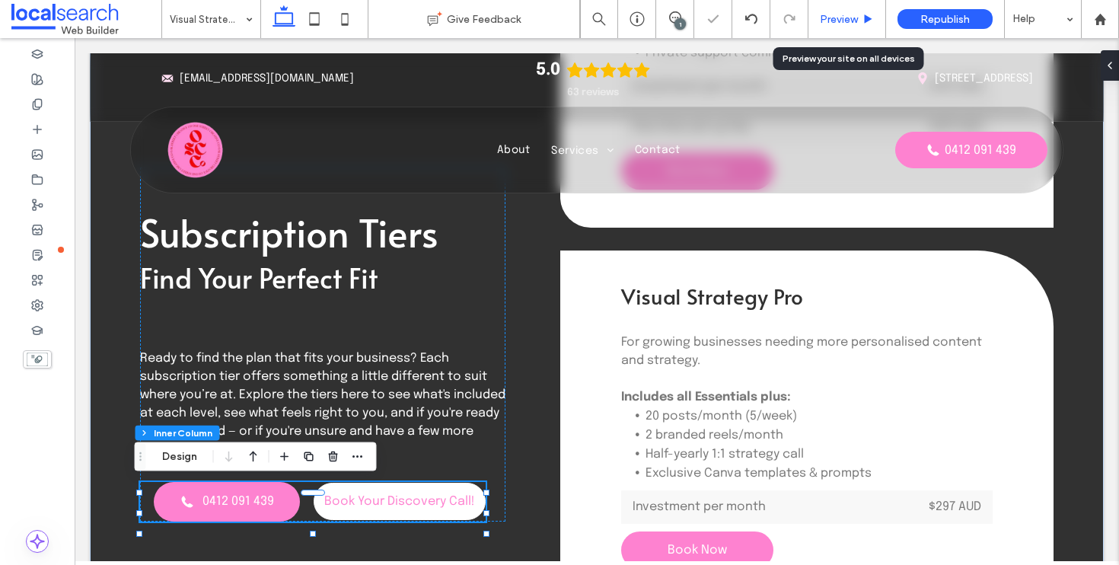
click at [850, 16] on span "Preview" at bounding box center [839, 19] width 38 height 13
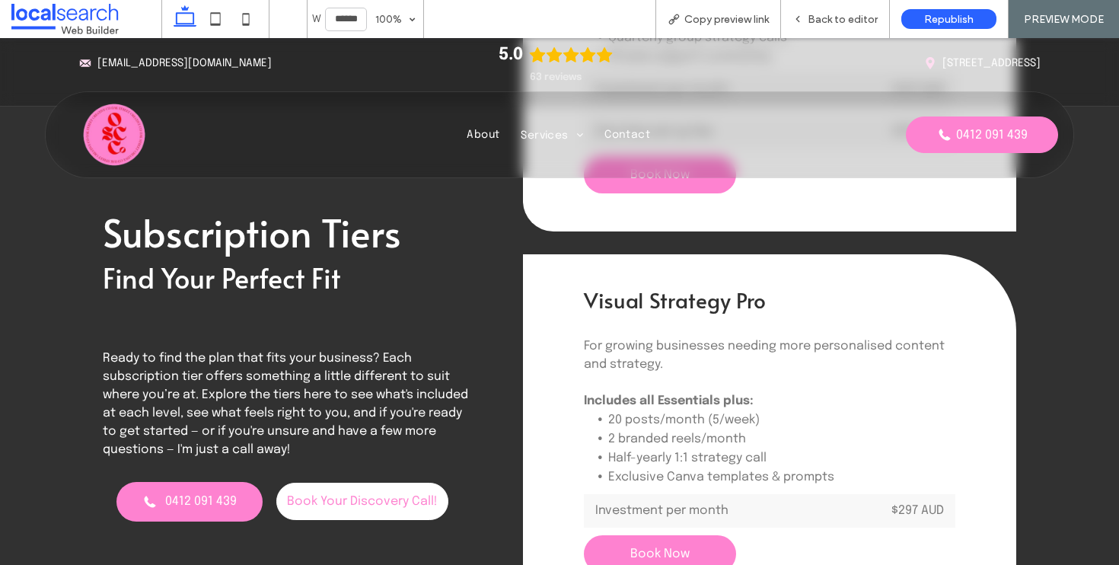
scroll to position [4819, 0]
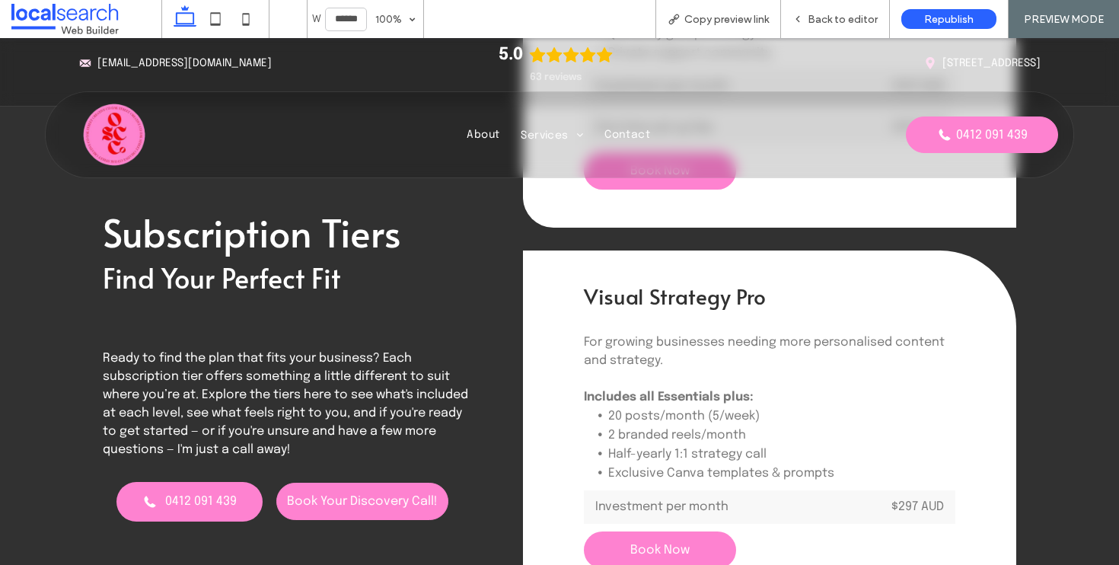
click at [352, 508] on link "Book Your Discovery Call!" at bounding box center [362, 501] width 172 height 37
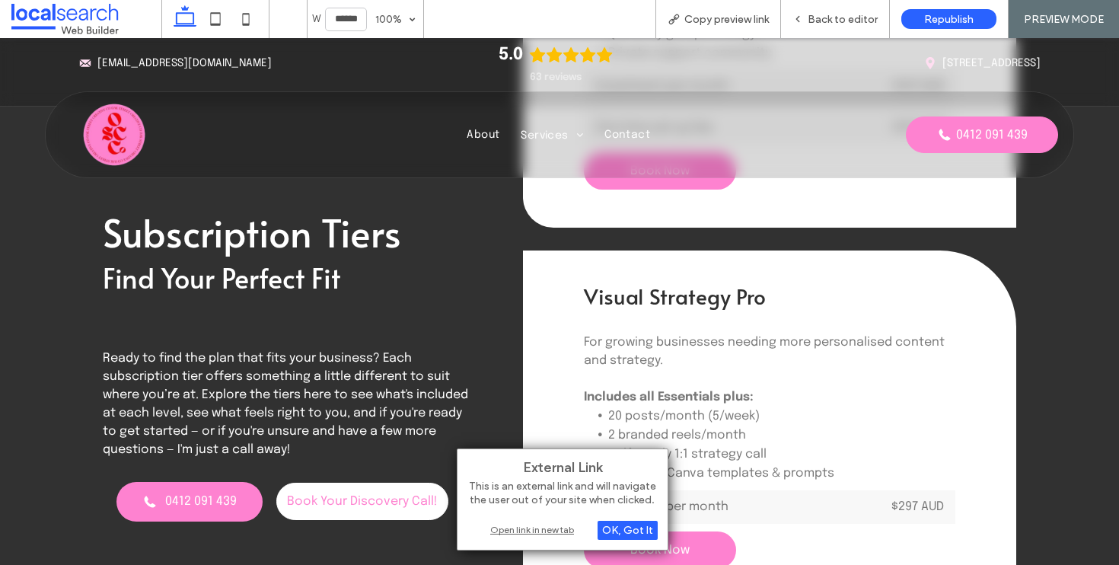
click at [515, 528] on div "Open link in new tab" at bounding box center [562, 529] width 190 height 16
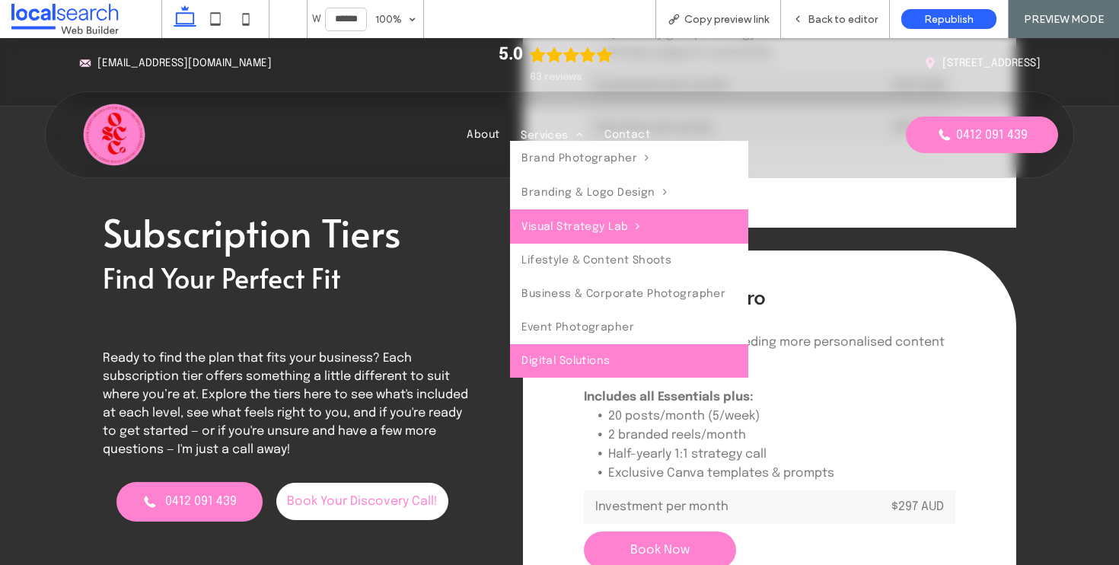
click at [569, 363] on span "Digital Solutions" at bounding box center [565, 360] width 88 height 11
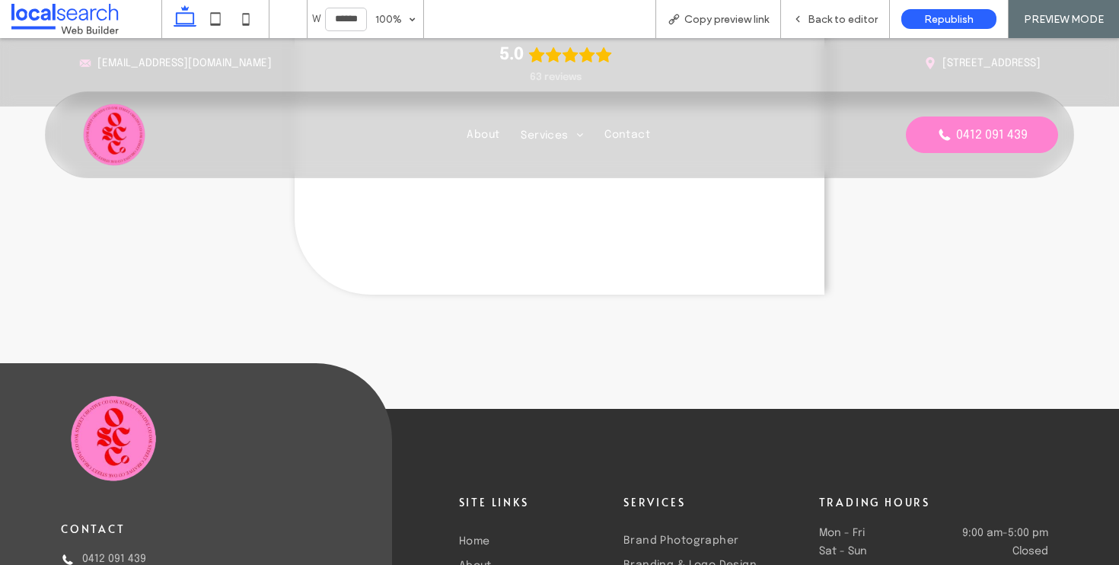
scroll to position [5874, 0]
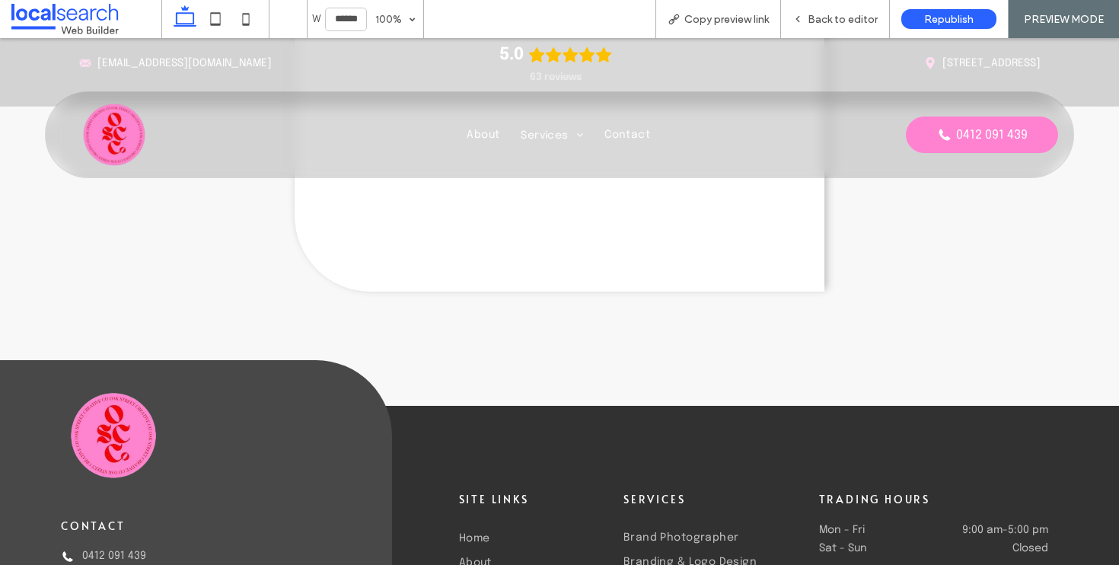
click at [123, 148] on img at bounding box center [114, 135] width 76 height 76
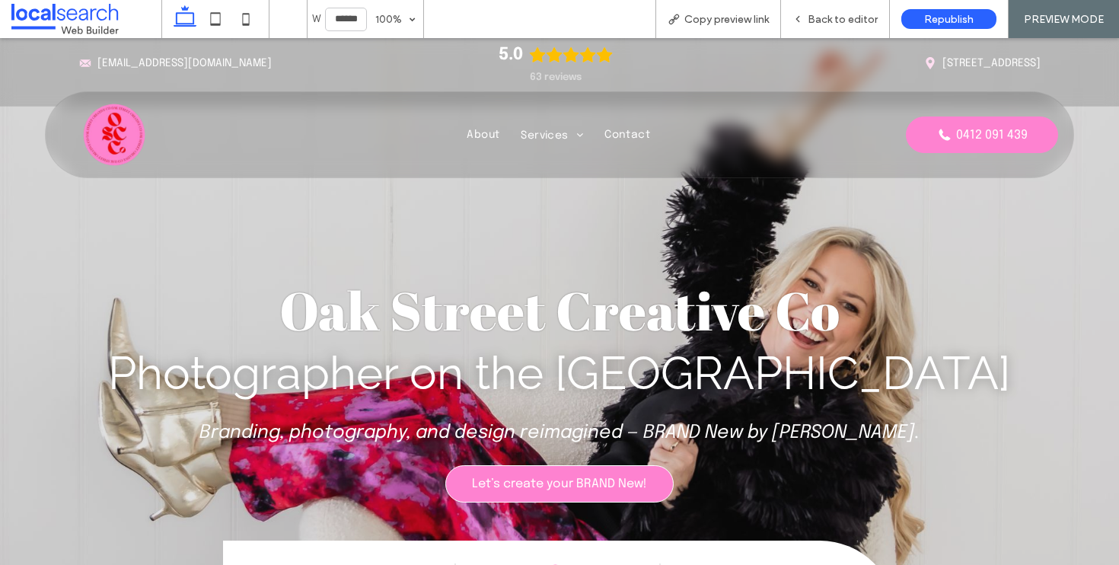
click at [557, 477] on span "Let’s create your BRAND New!" at bounding box center [559, 483] width 175 height 13
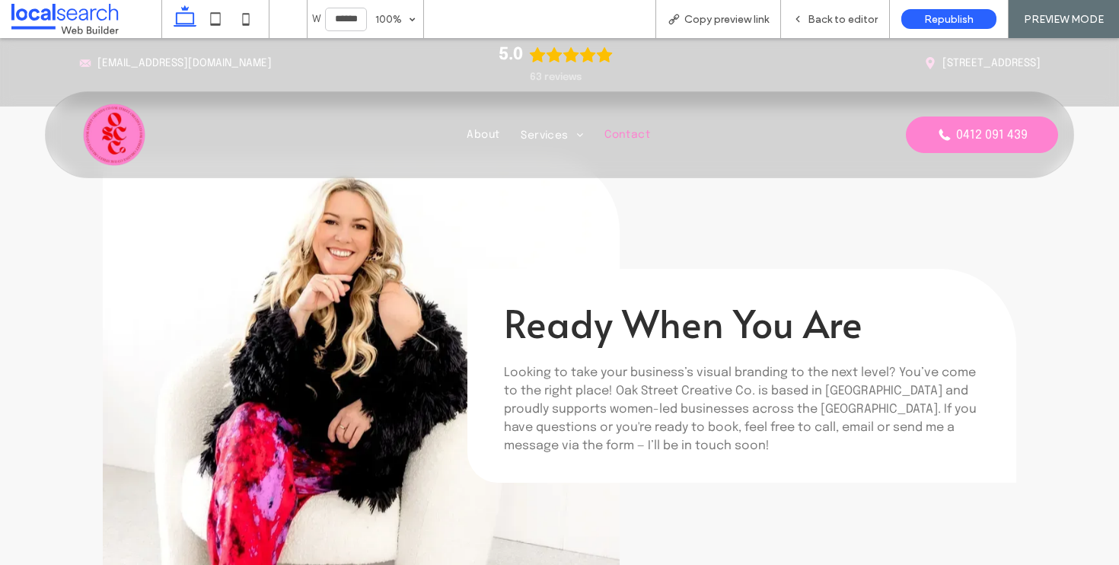
scroll to position [1531, 0]
